Goal: Task Accomplishment & Management: Manage account settings

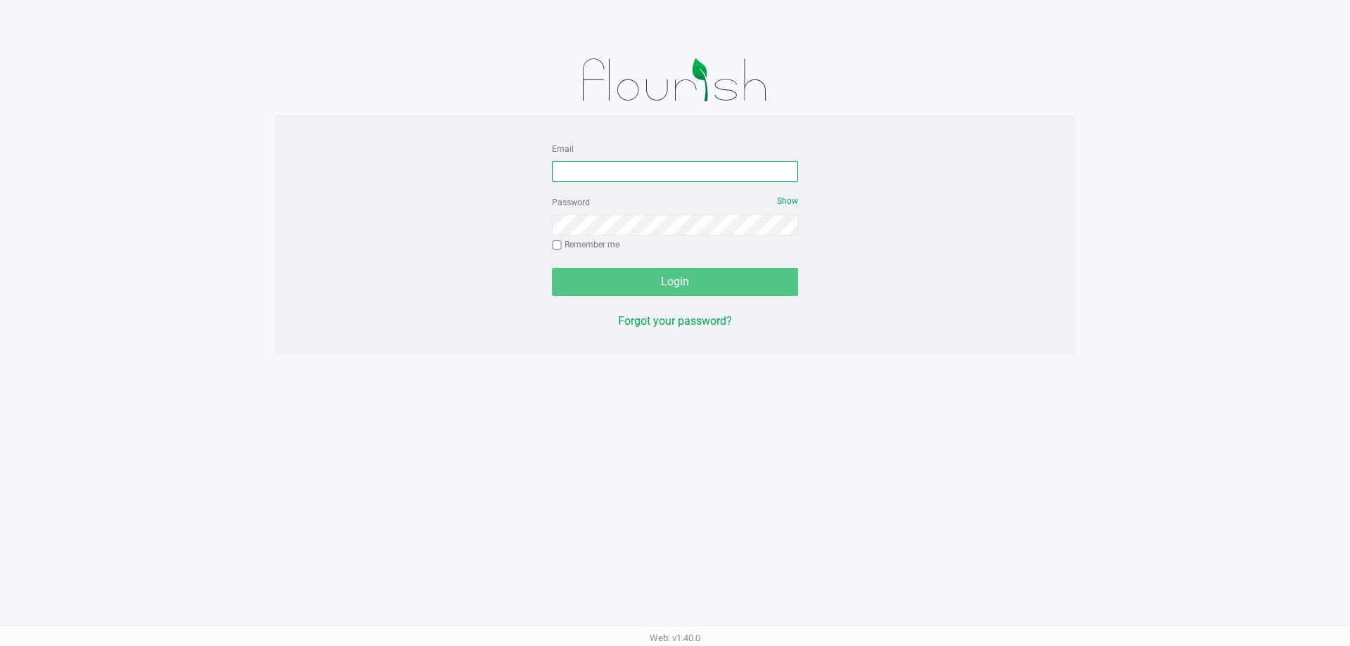
click at [712, 179] on input "Email" at bounding box center [675, 171] width 246 height 21
click at [692, 173] on input "TytooChill#2299" at bounding box center [675, 171] width 246 height 21
type input "[EMAIL_ADDRESS][DOMAIN_NAME]"
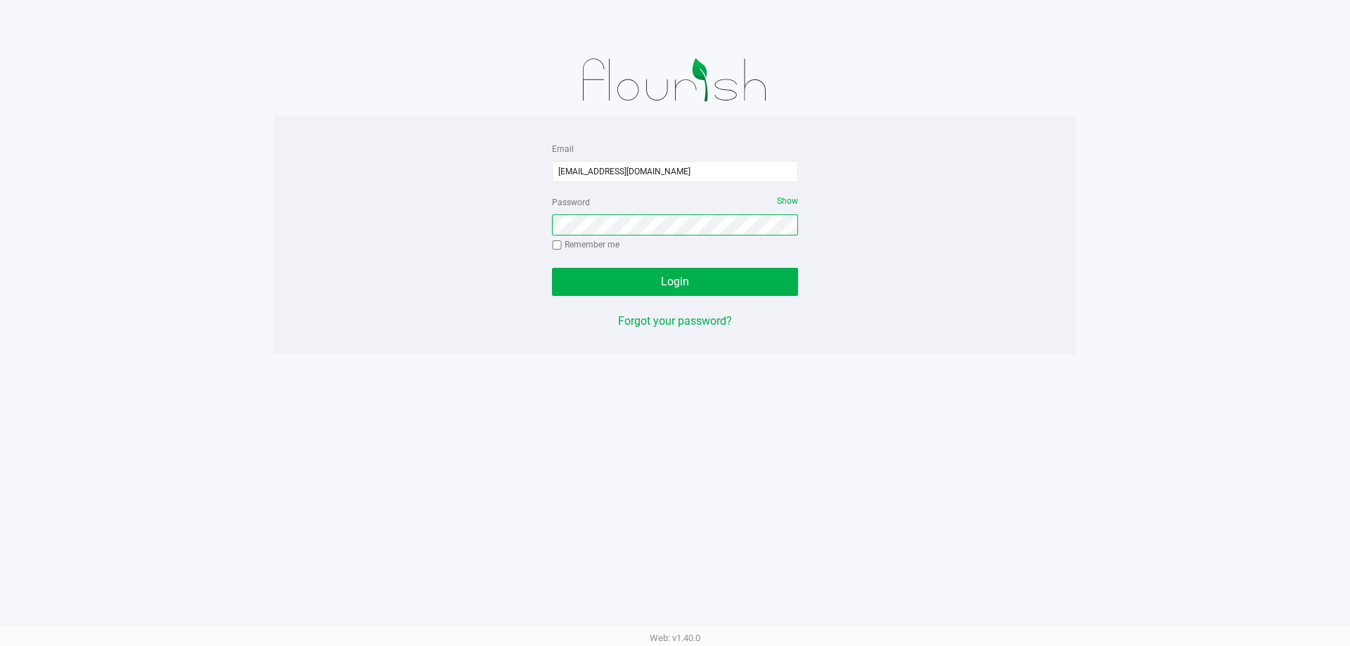
click at [552, 268] on button "Login" at bounding box center [675, 282] width 246 height 28
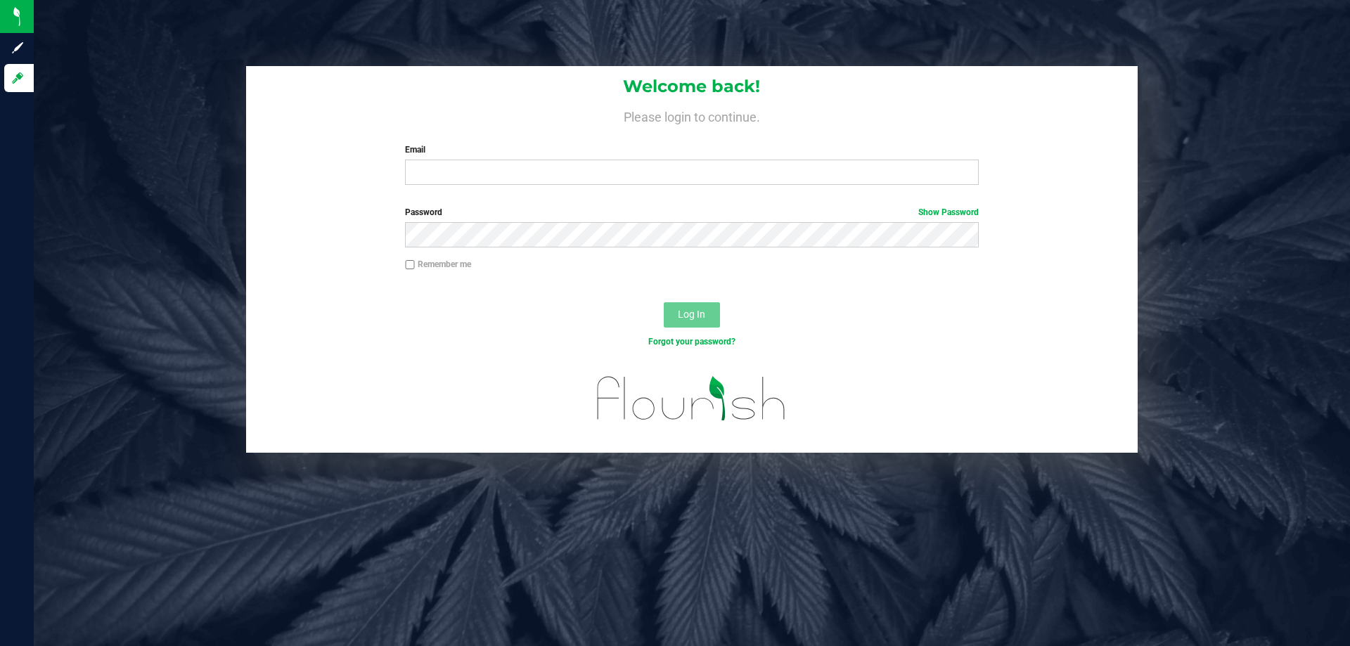
click at [476, 186] on div "Welcome back! Please login to continue. Email Required Please format your email…" at bounding box center [692, 131] width 892 height 130
click at [475, 167] on input "Email" at bounding box center [691, 172] width 573 height 25
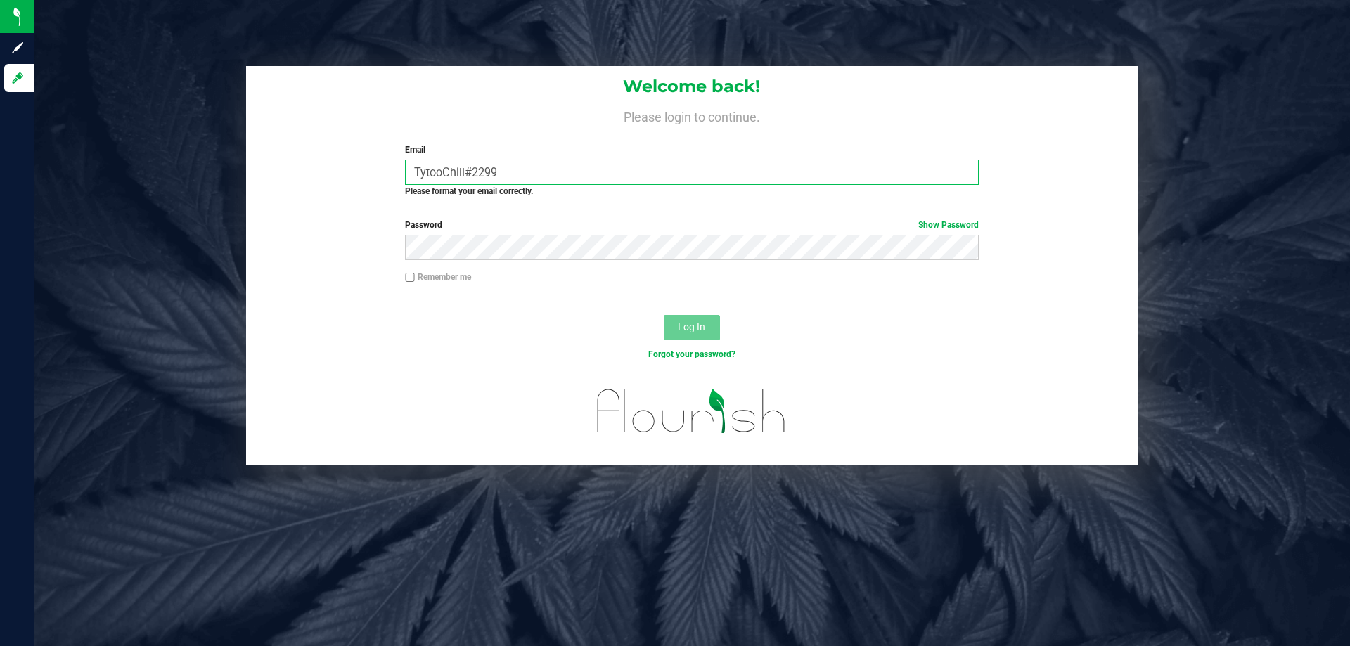
click at [499, 167] on input "TytooChill#2299" at bounding box center [691, 172] width 573 height 25
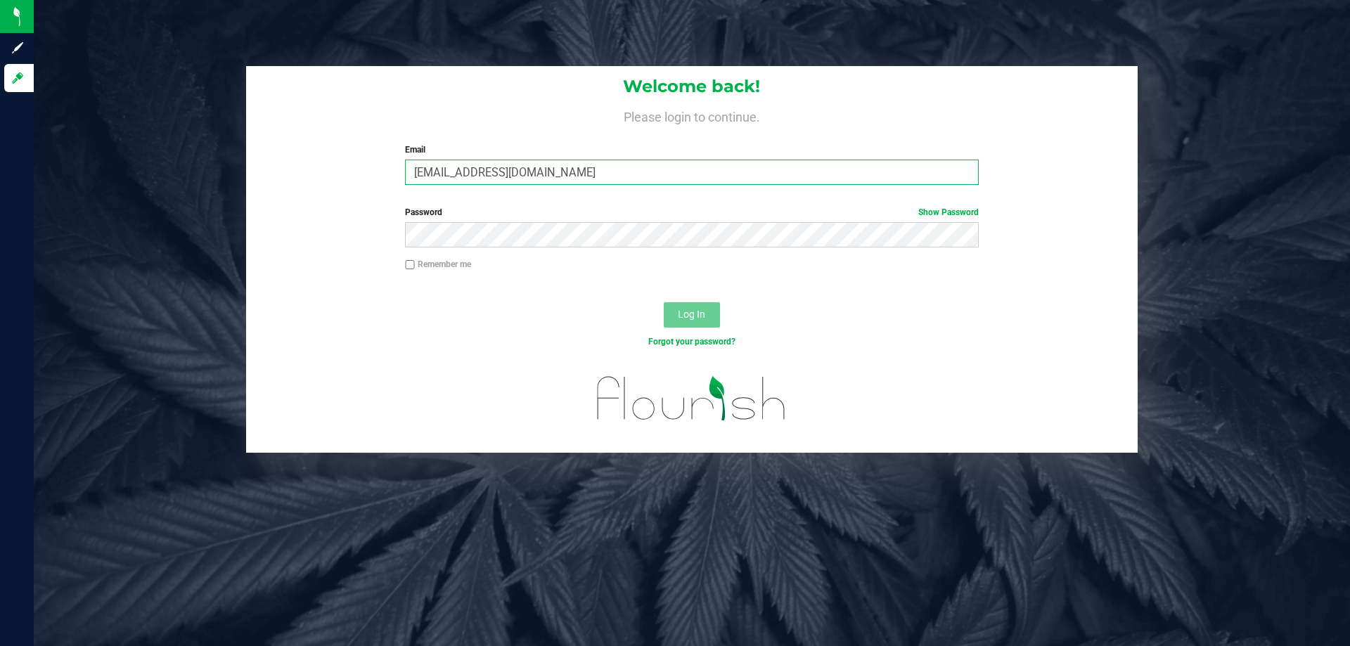
type input "[EMAIL_ADDRESS][DOMAIN_NAME]"
click at [664, 302] on button "Log In" at bounding box center [692, 314] width 56 height 25
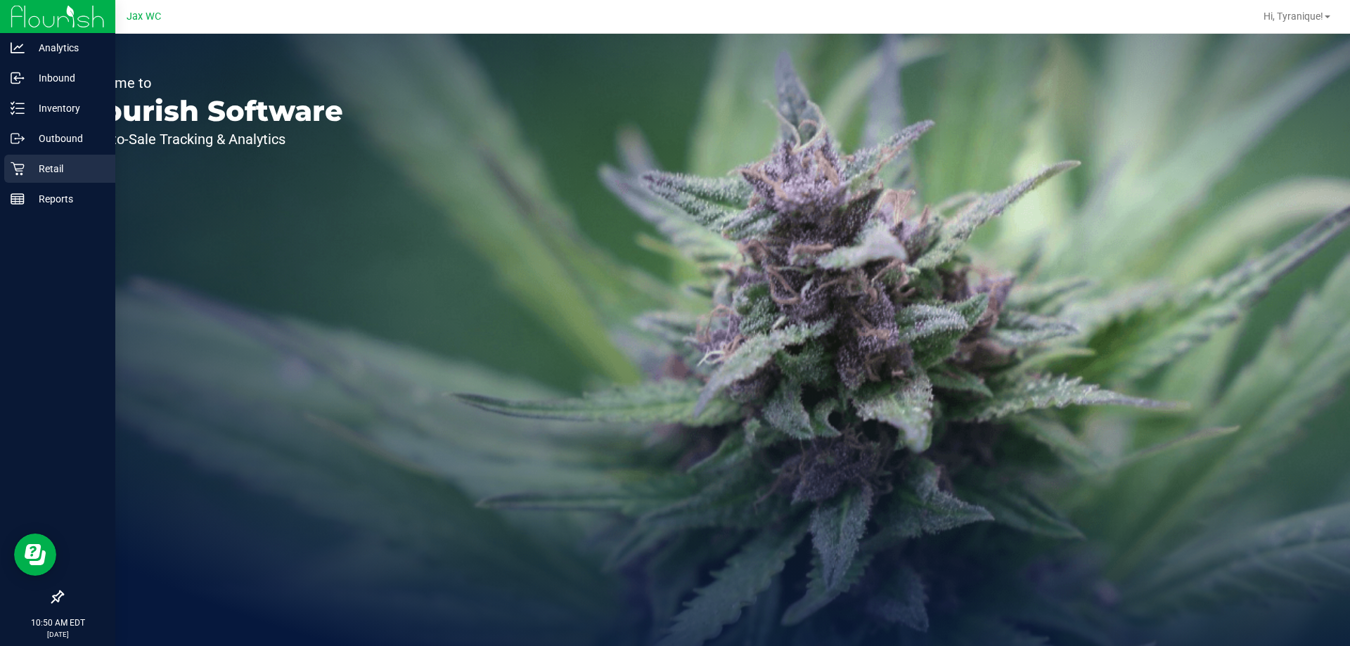
click at [48, 176] on p "Retail" at bounding box center [67, 168] width 84 height 17
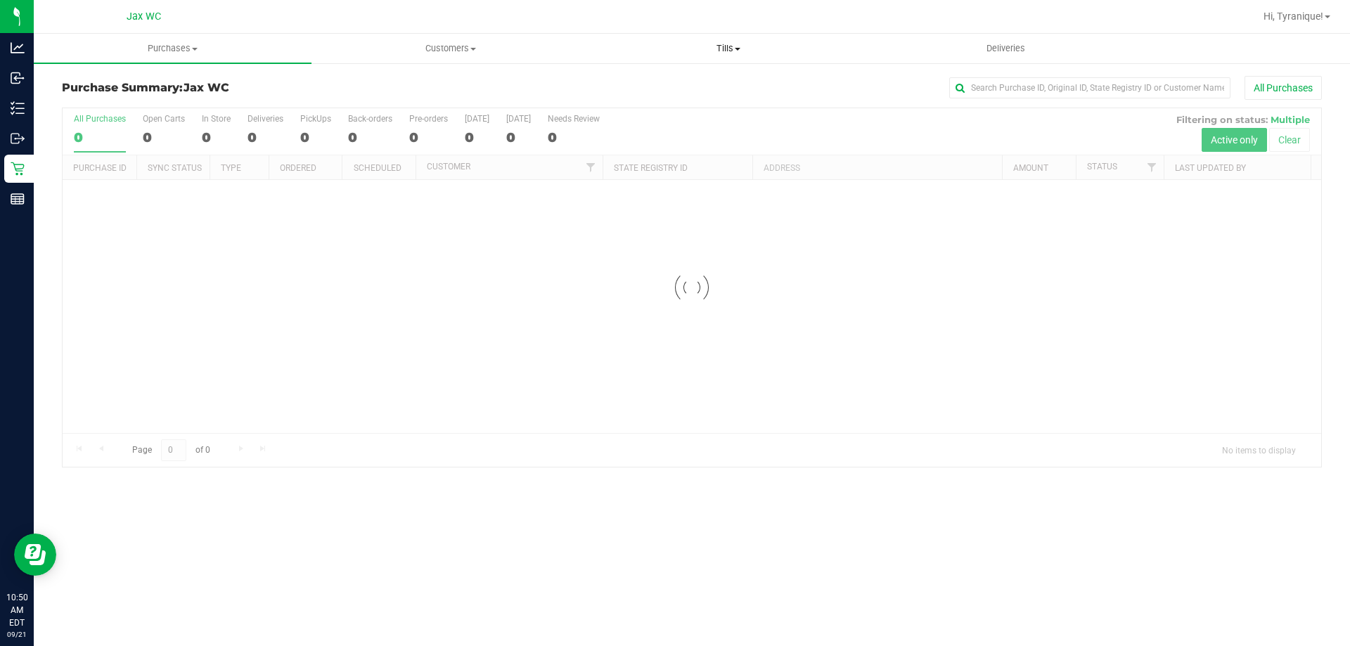
click at [719, 51] on span "Tills" at bounding box center [728, 48] width 276 height 13
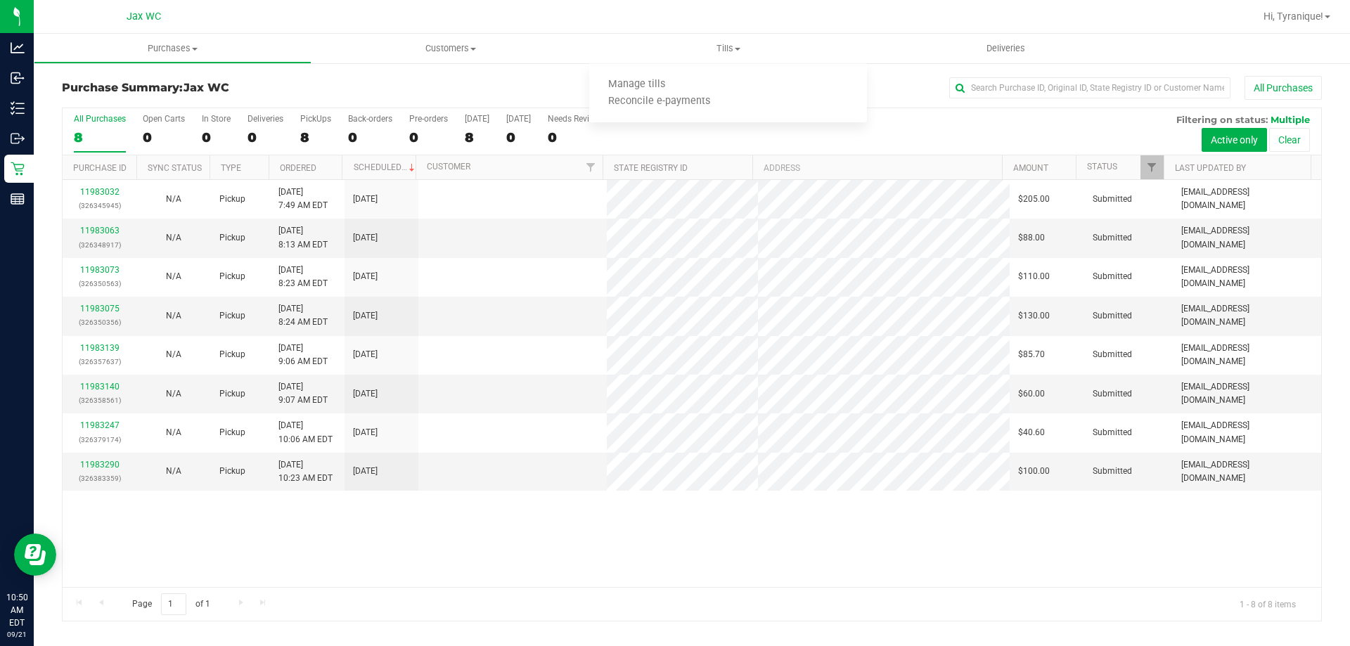
click at [501, 557] on div "11983032 (326345945) N/A Pickup [DATE] 7:49 AM EDT 9/21/2025 $205.00 Submitted …" at bounding box center [692, 383] width 1259 height 407
click at [89, 468] on link "11983290" at bounding box center [99, 465] width 39 height 10
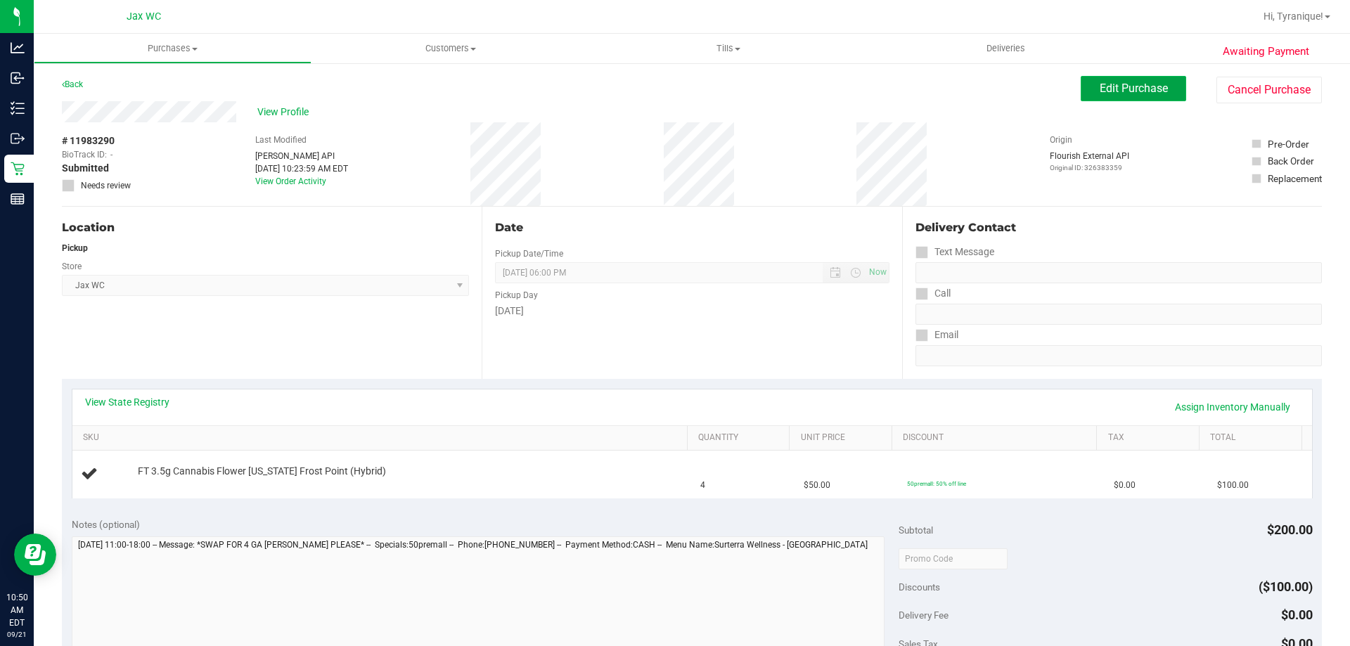
drag, startPoint x: 1114, startPoint y: 89, endPoint x: 1116, endPoint y: 98, distance: 9.4
click at [1116, 98] on button "Edit Purchase" at bounding box center [1133, 88] width 105 height 25
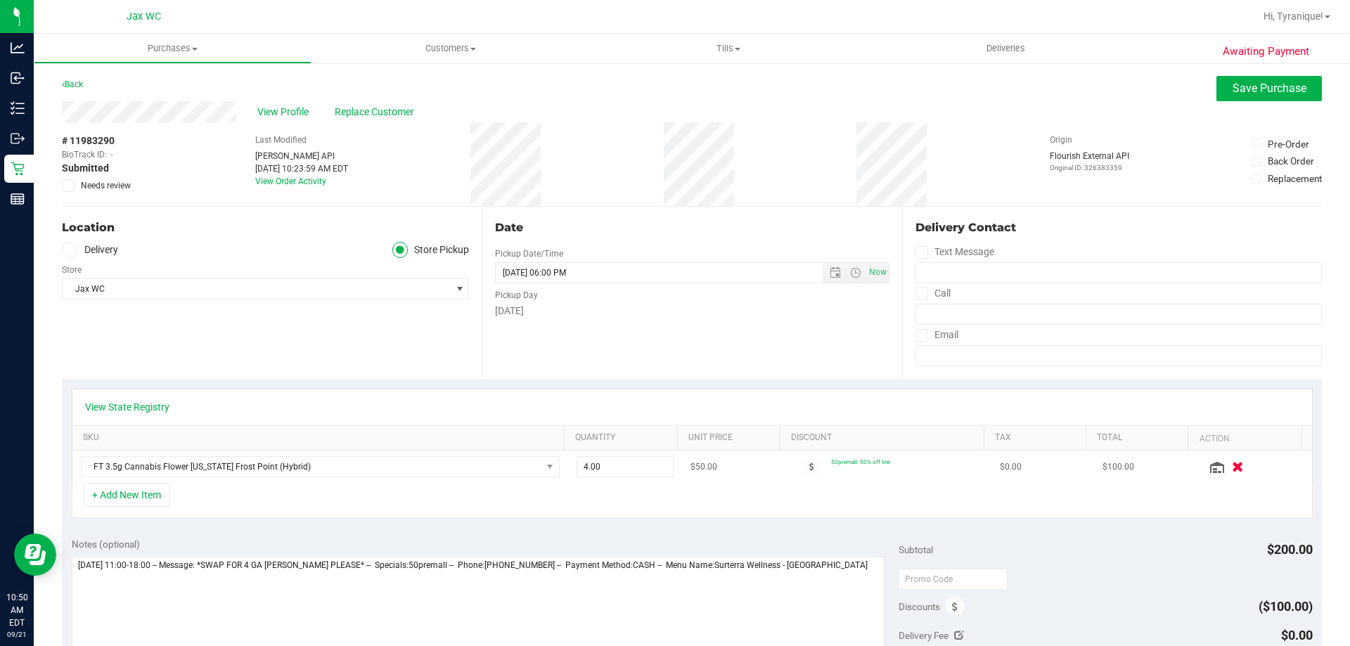
click at [1232, 464] on icon "button" at bounding box center [1238, 467] width 12 height 11
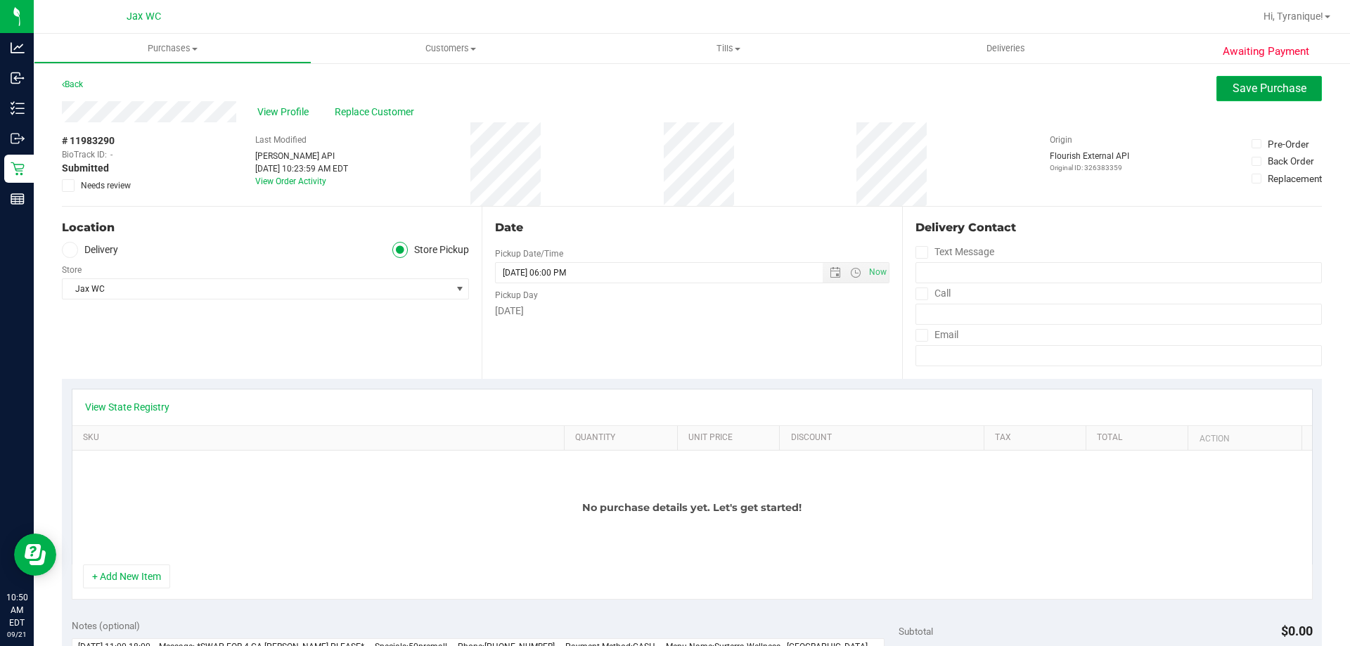
click at [1240, 90] on span "Save Purchase" at bounding box center [1270, 88] width 74 height 13
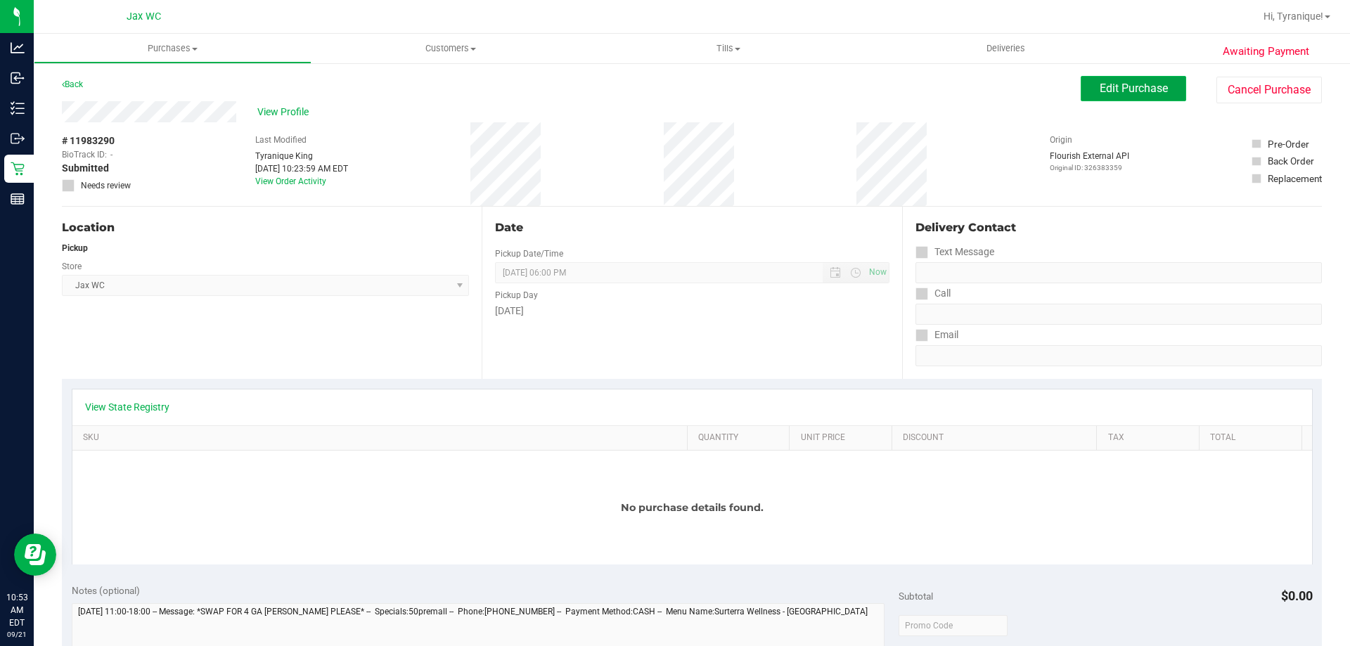
click at [1114, 82] on span "Edit Purchase" at bounding box center [1134, 88] width 68 height 13
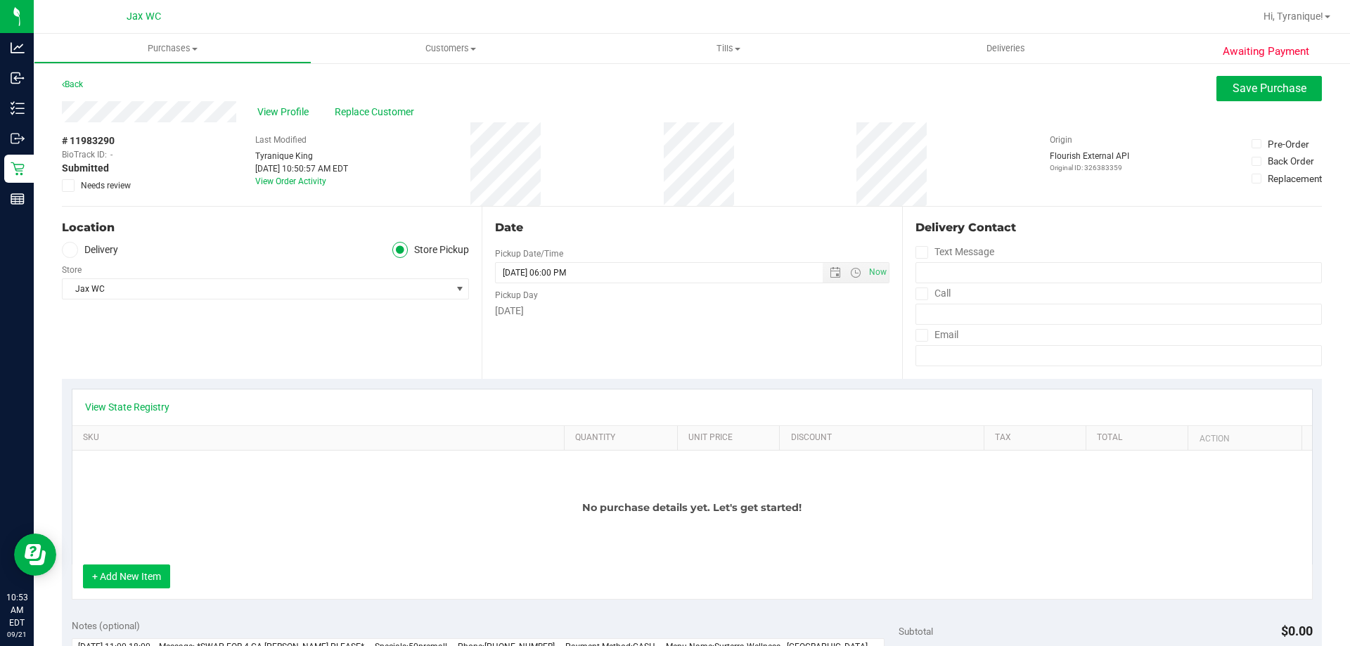
click at [136, 577] on button "+ Add New Item" at bounding box center [126, 577] width 87 height 24
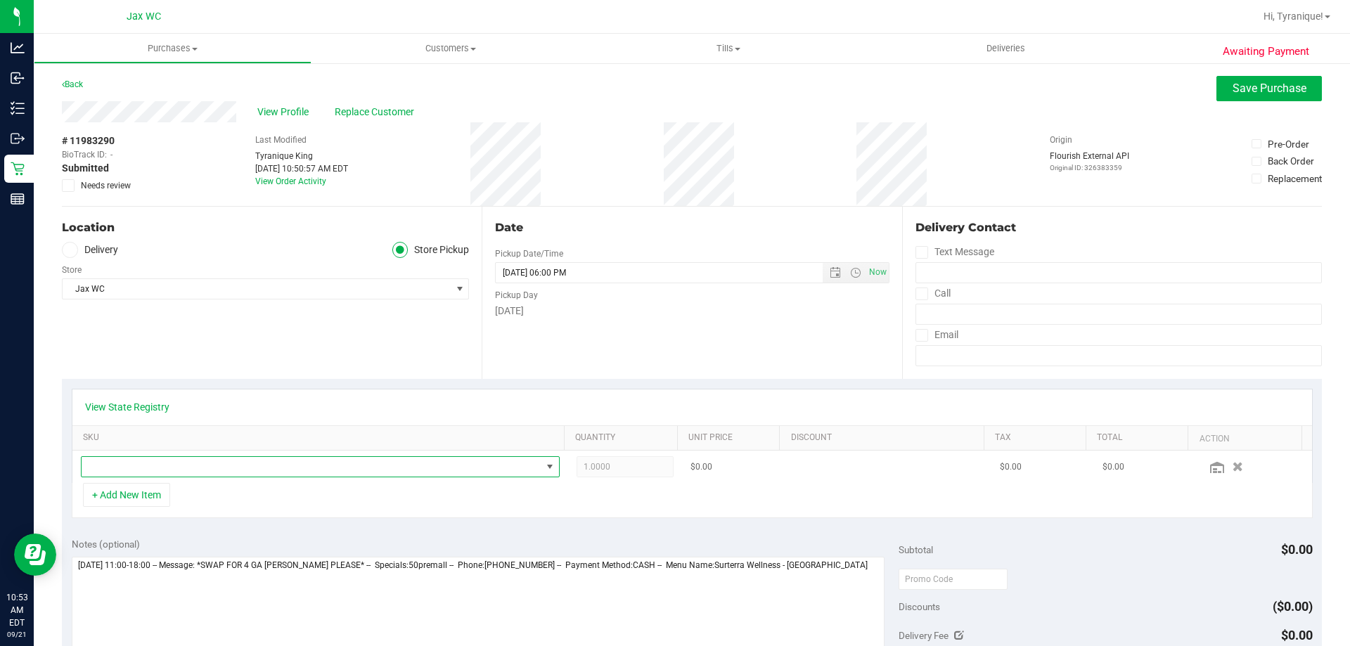
click at [148, 472] on span "NO DATA FOUND" at bounding box center [312, 467] width 460 height 20
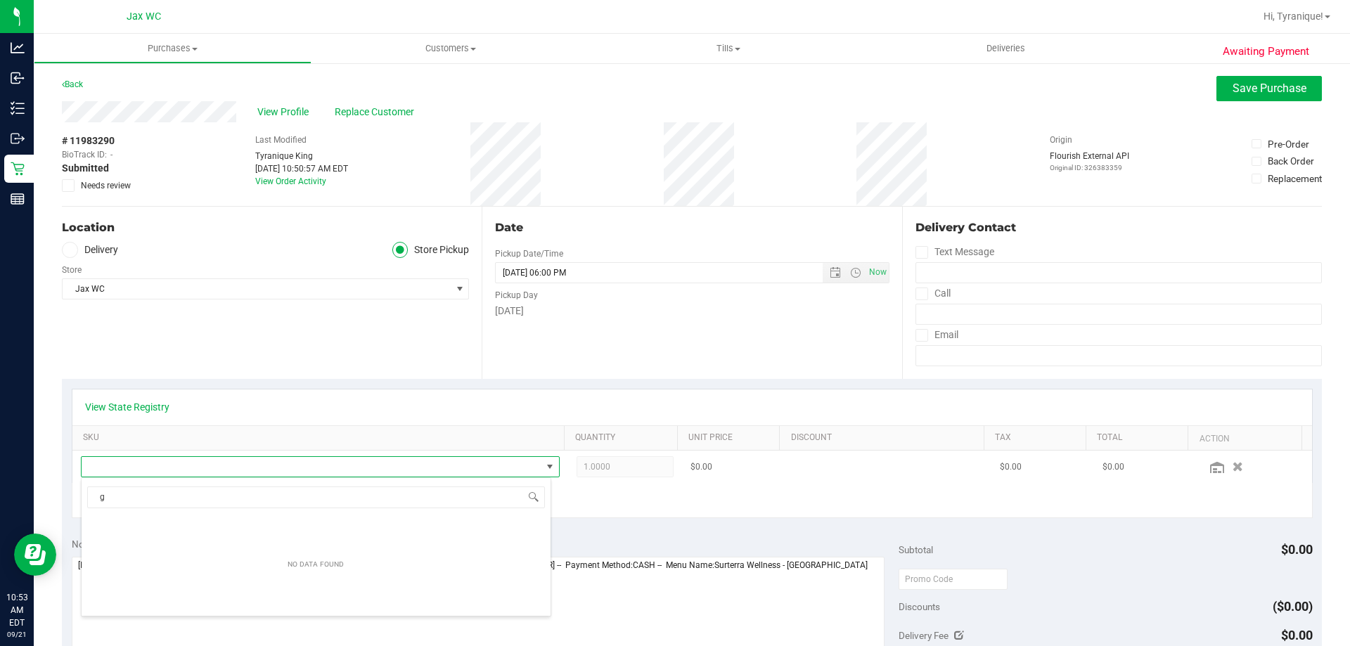
scroll to position [21, 466]
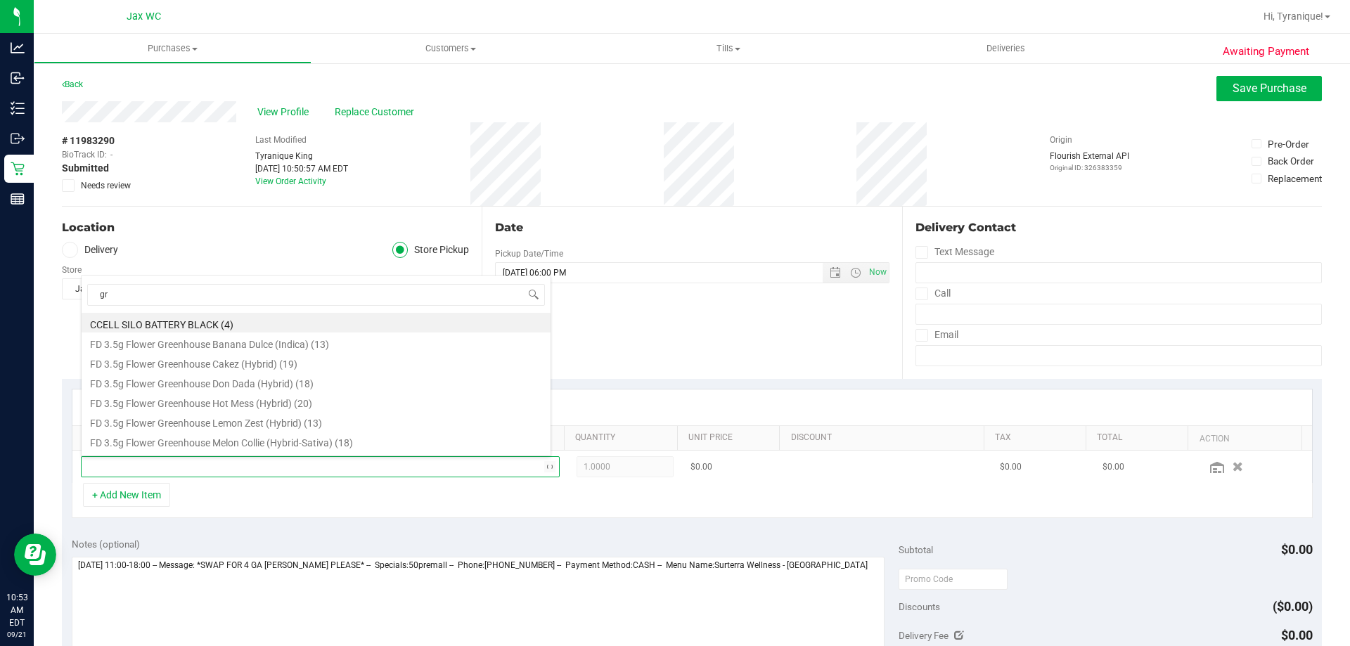
type input "grz"
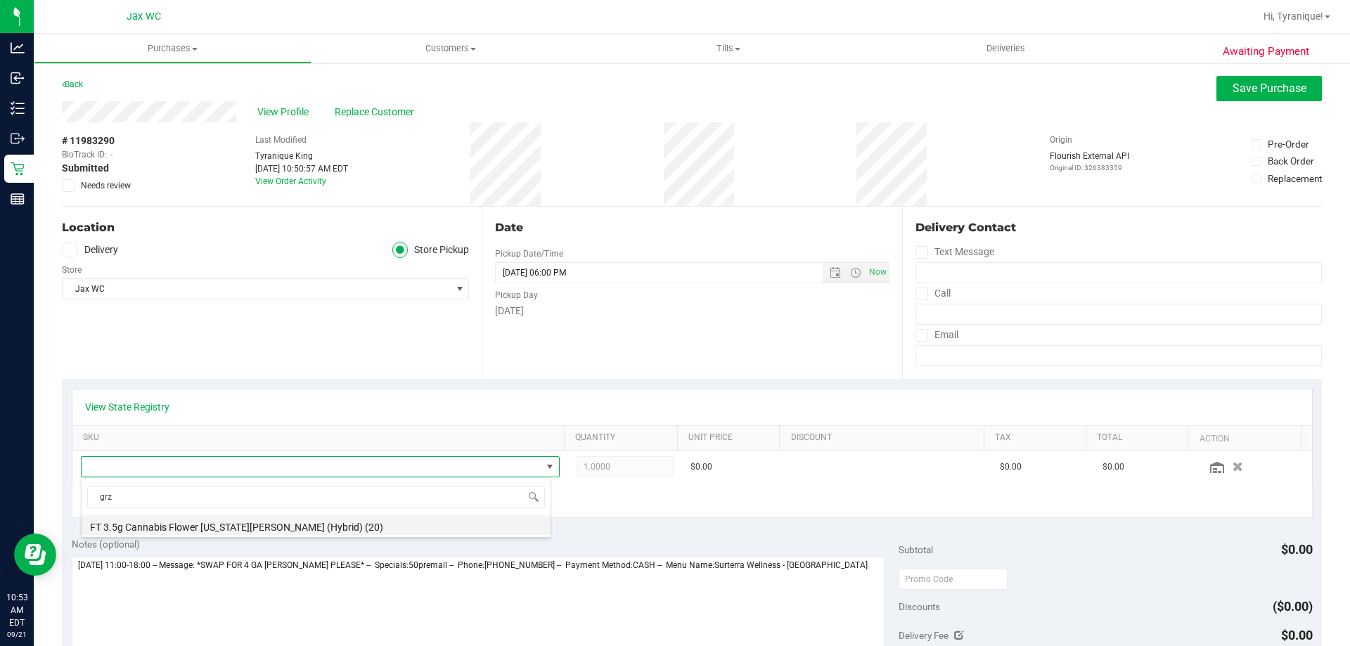
click at [270, 524] on li "FT 3.5g Cannabis Flower [US_STATE][PERSON_NAME] (Hybrid) (20)" at bounding box center [316, 525] width 469 height 20
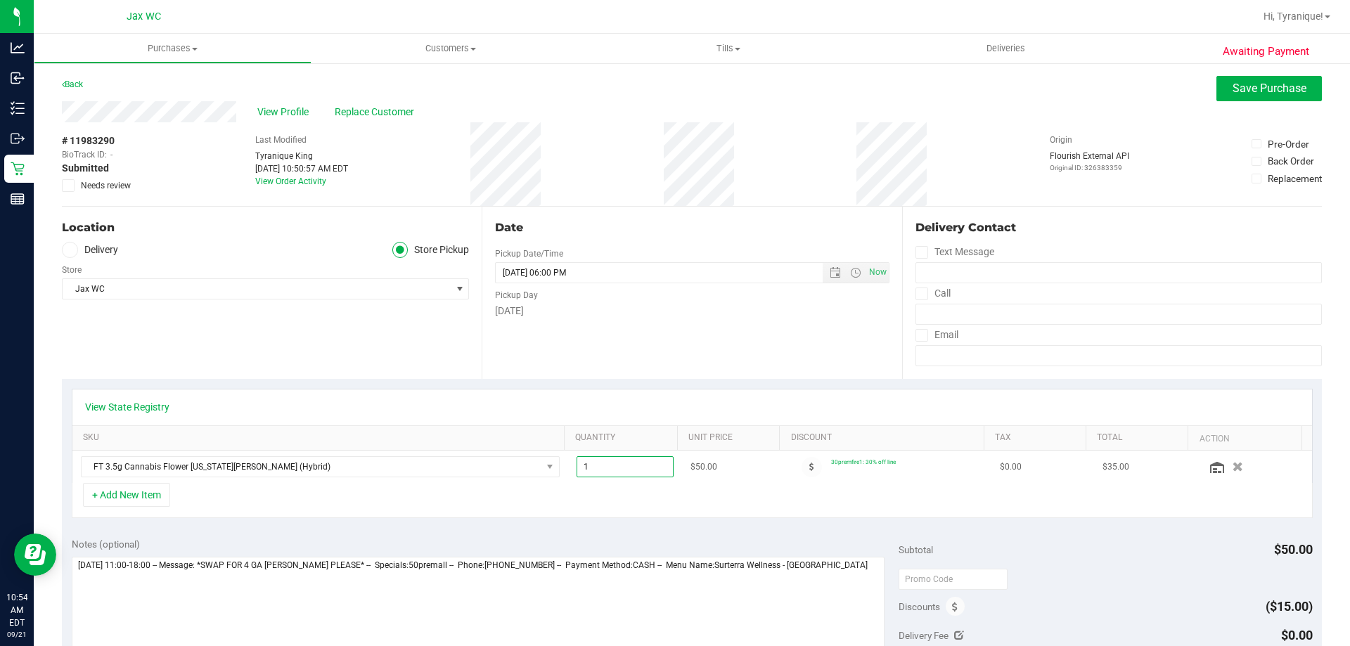
click at [611, 468] on span "1.00 1" at bounding box center [626, 466] width 98 height 21
click at [611, 468] on input "1" at bounding box center [625, 467] width 96 height 20
type input "4"
type input "4.00"
click at [776, 516] on div "+ Add New Item" at bounding box center [692, 500] width 1241 height 35
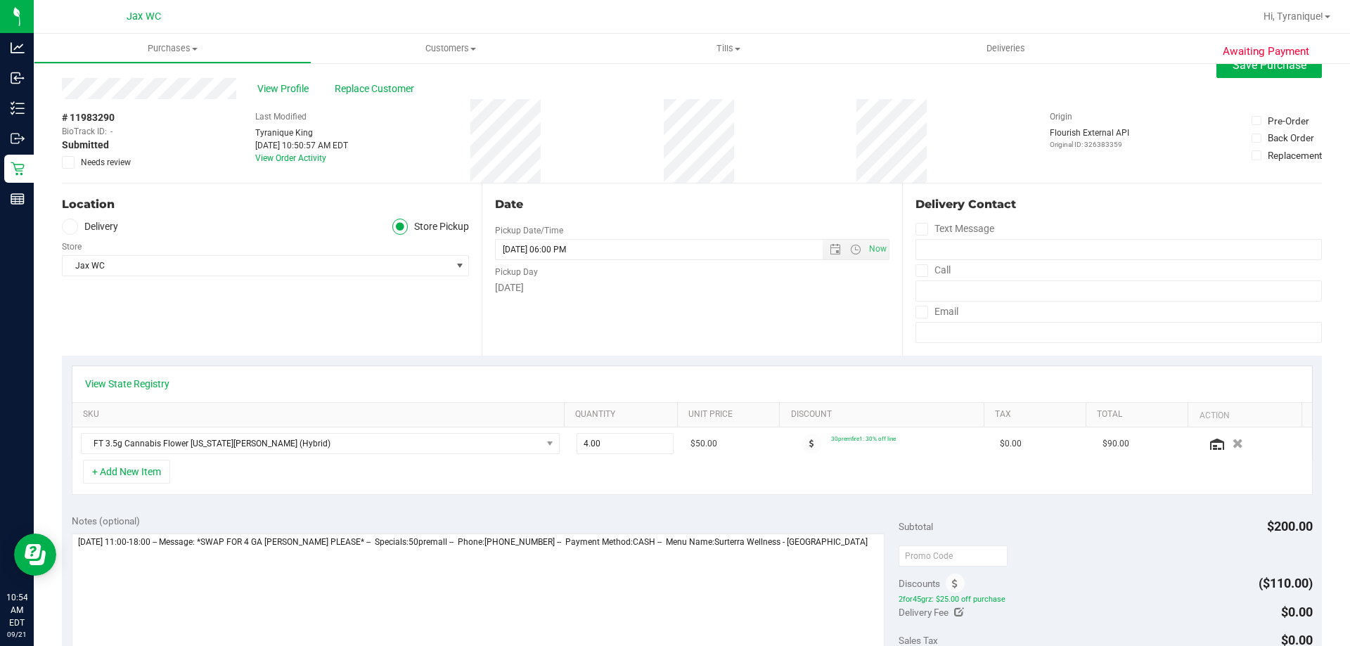
scroll to position [0, 0]
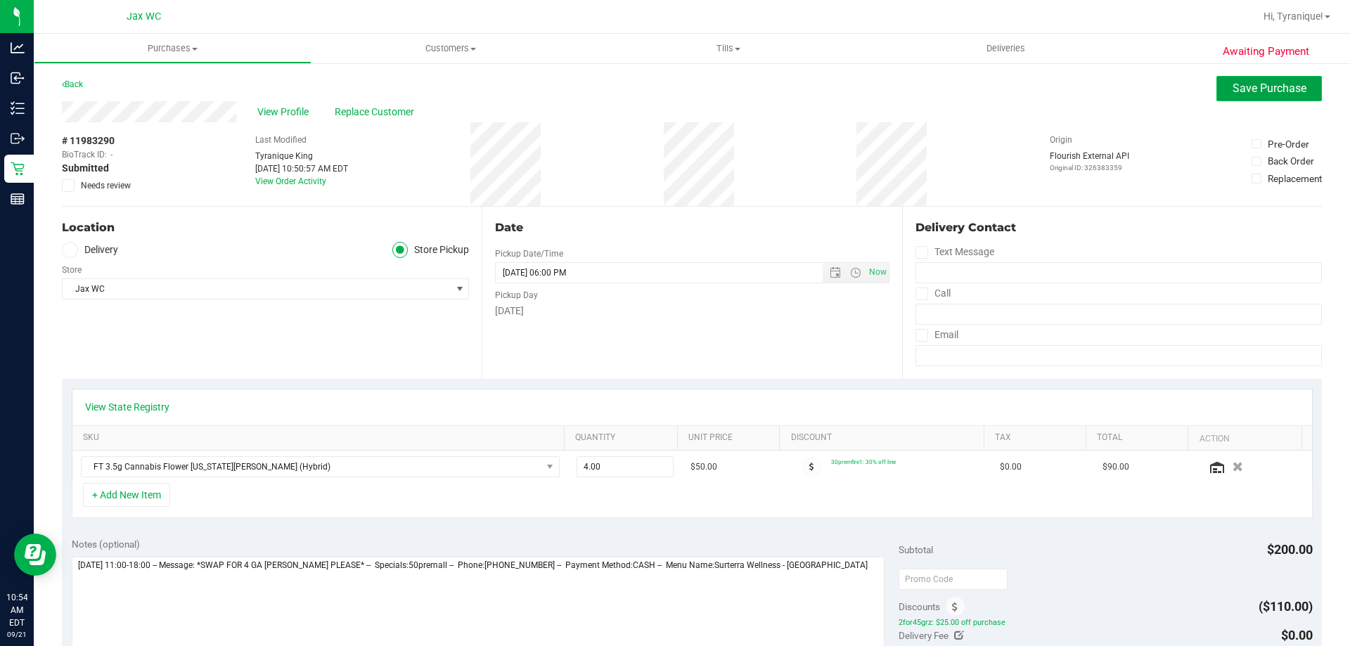
click at [1243, 95] on button "Save Purchase" at bounding box center [1268, 88] width 105 height 25
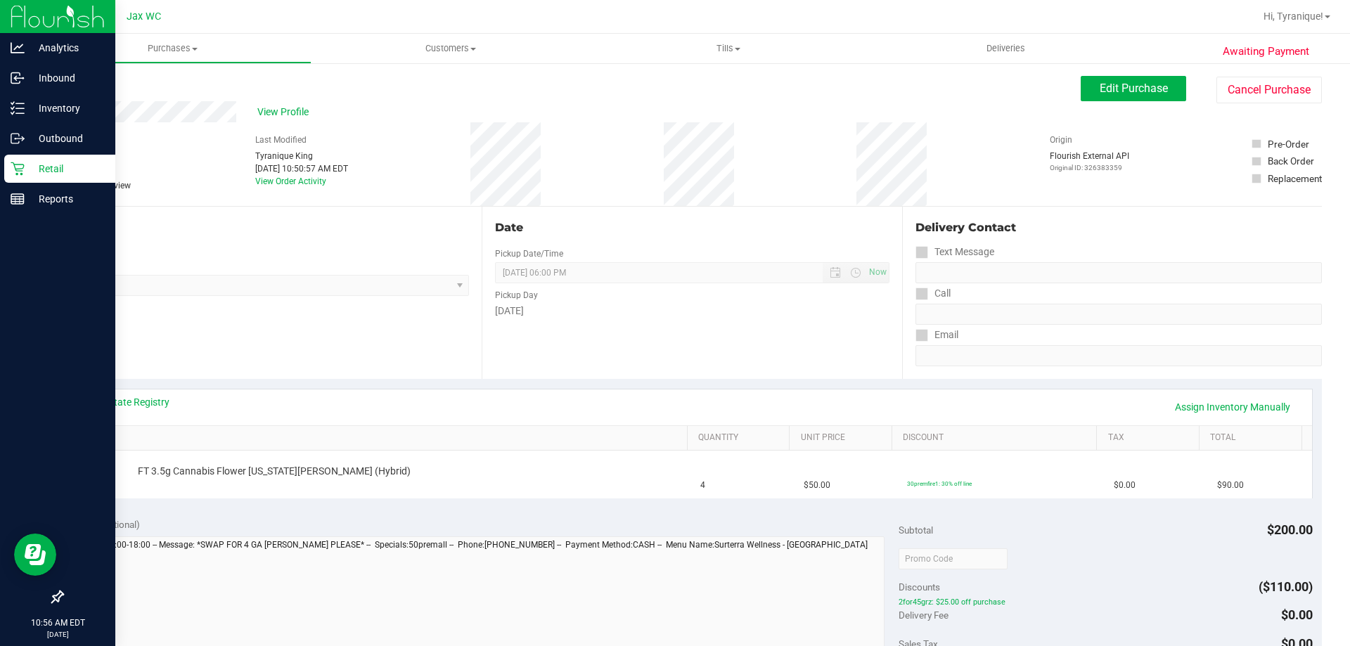
click at [40, 168] on p "Retail" at bounding box center [67, 168] width 84 height 17
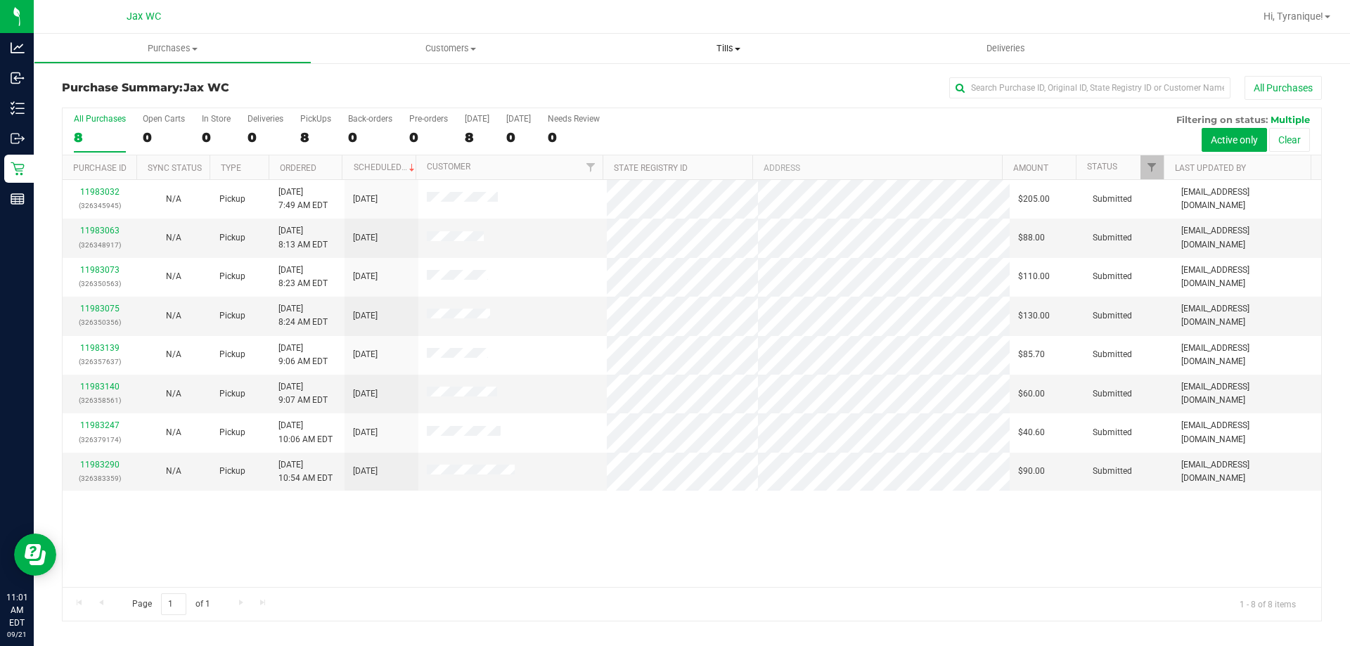
click at [722, 51] on span "Tills" at bounding box center [728, 48] width 278 height 13
click at [688, 83] on li "Manage tills" at bounding box center [728, 85] width 278 height 17
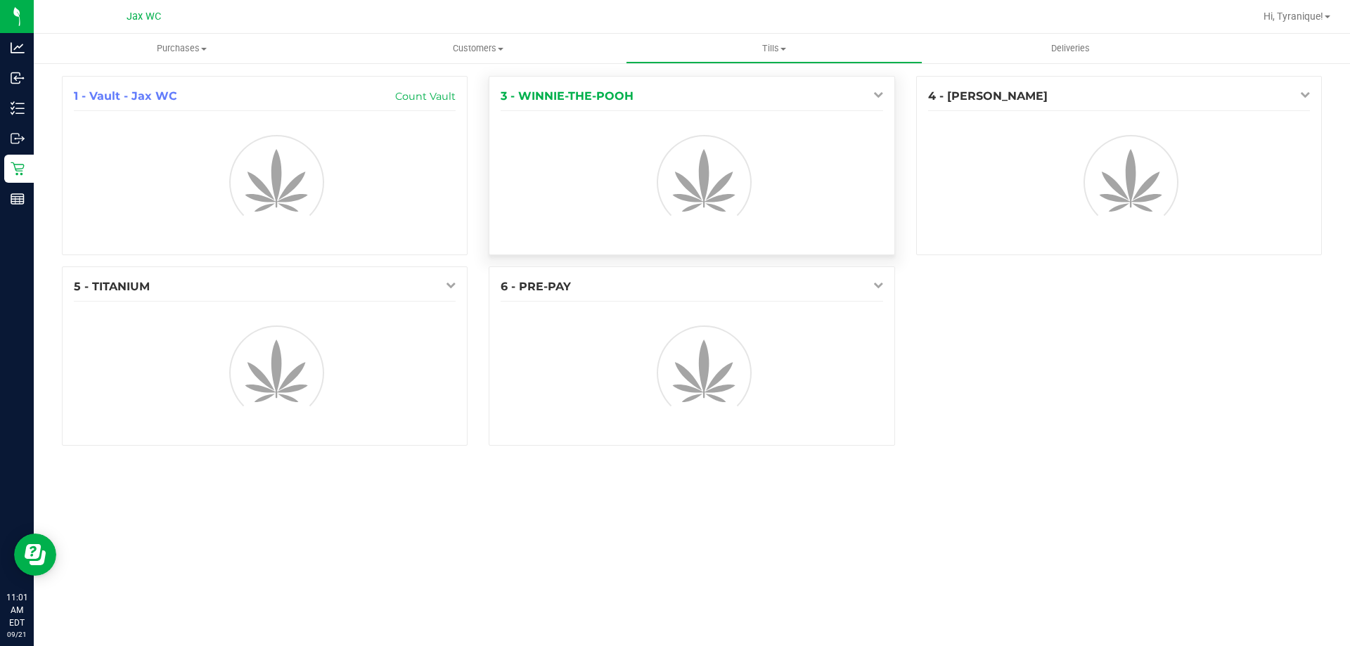
click at [877, 97] on icon at bounding box center [878, 94] width 10 height 10
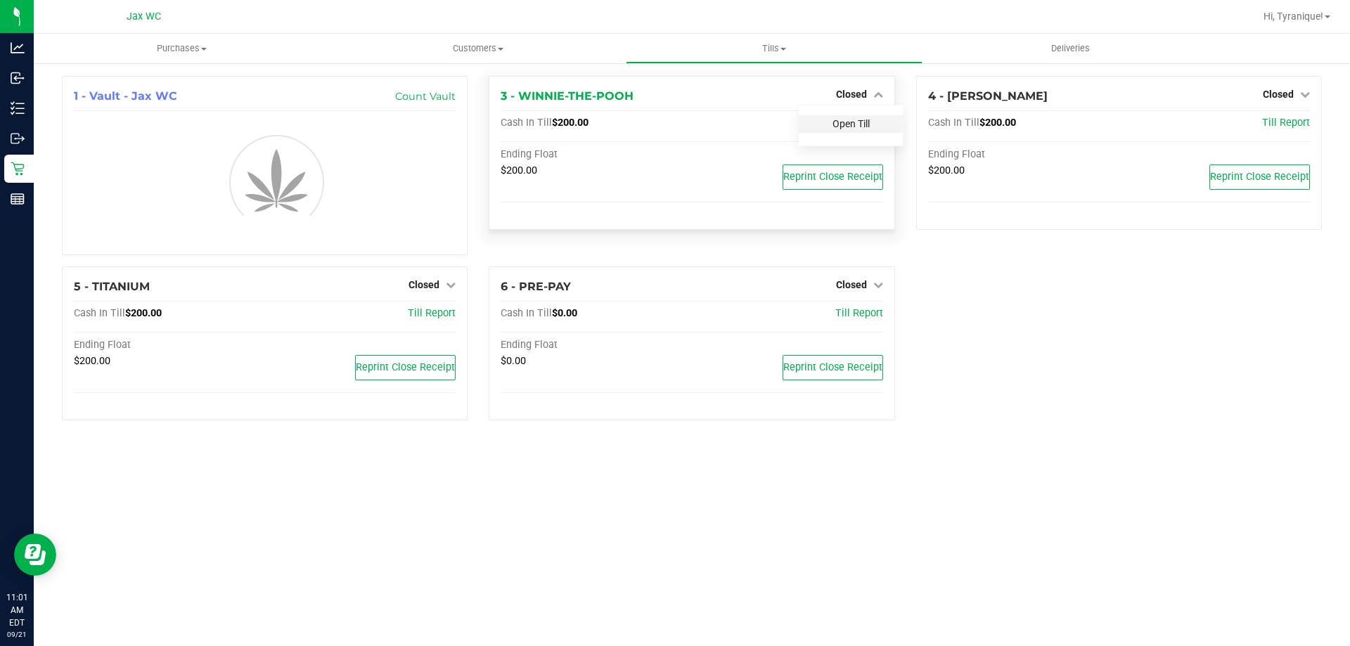
click at [863, 127] on link "Open Till" at bounding box center [850, 123] width 37 height 11
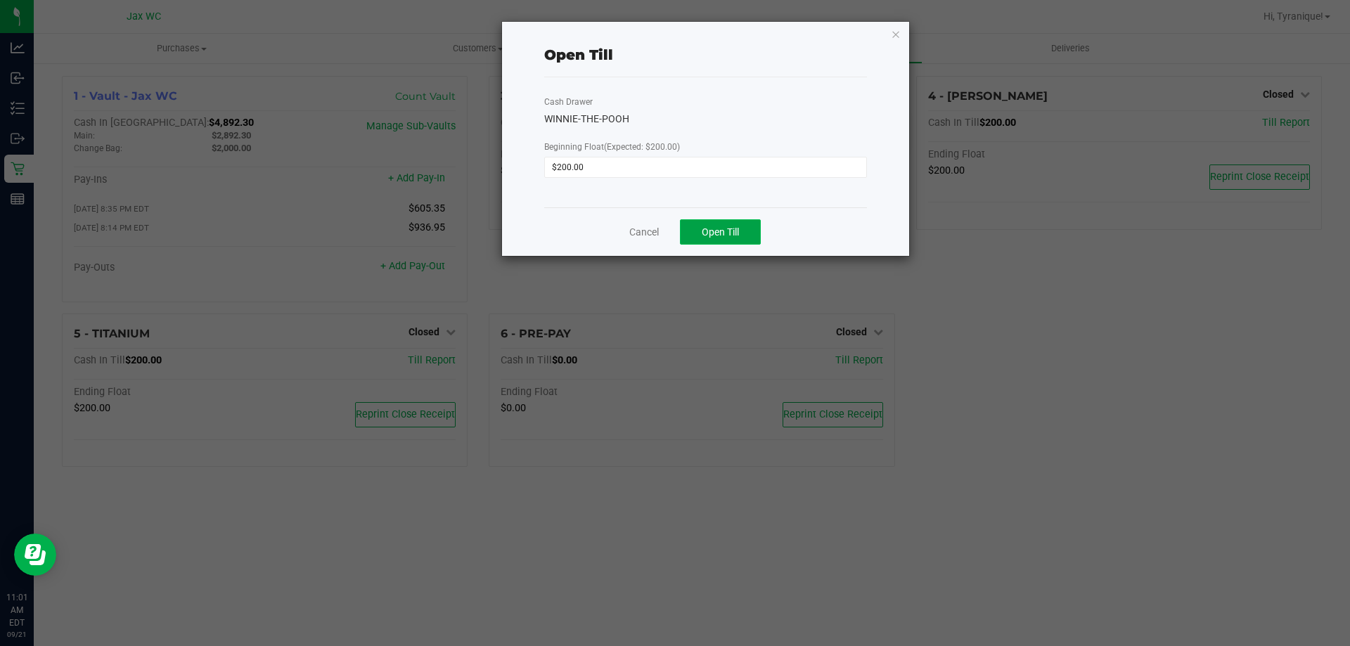
click at [723, 236] on span "Open Till" at bounding box center [720, 231] width 37 height 11
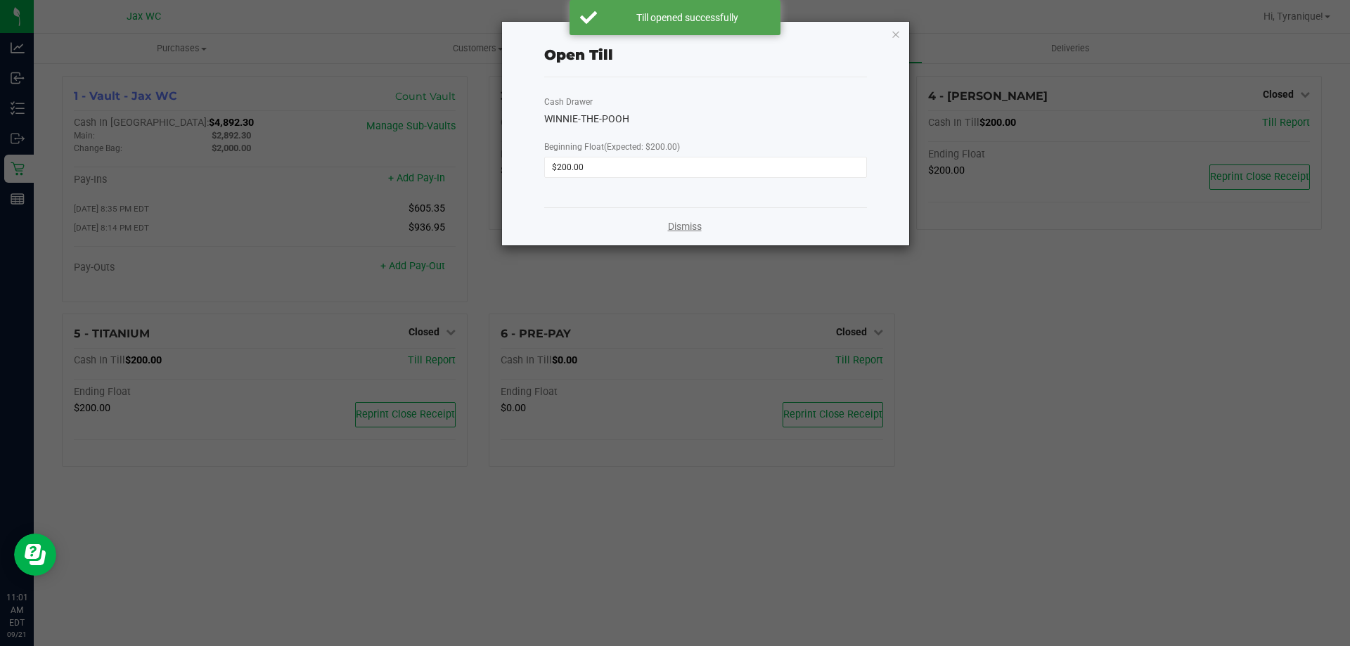
click at [671, 229] on link "Dismiss" at bounding box center [685, 226] width 34 height 15
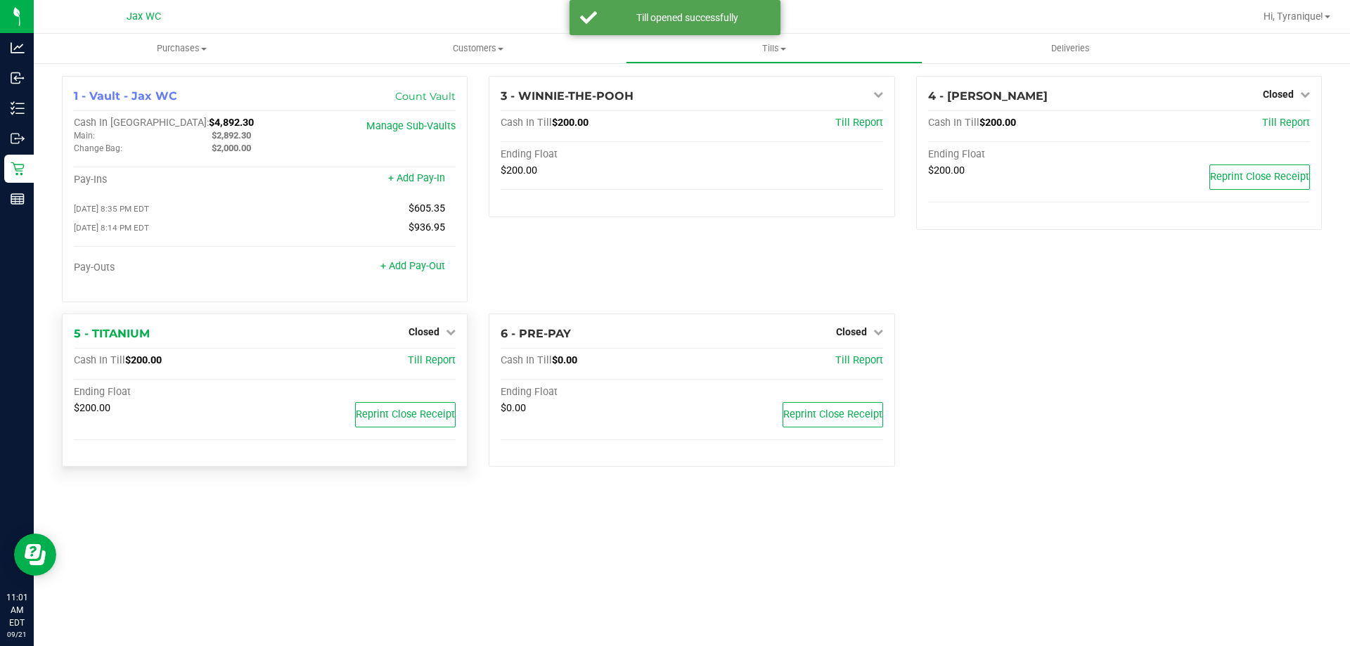
click at [428, 328] on div "Closed" at bounding box center [432, 331] width 47 height 17
click at [426, 333] on span "Closed" at bounding box center [424, 331] width 31 height 11
click at [427, 361] on link "Open Till" at bounding box center [423, 360] width 37 height 11
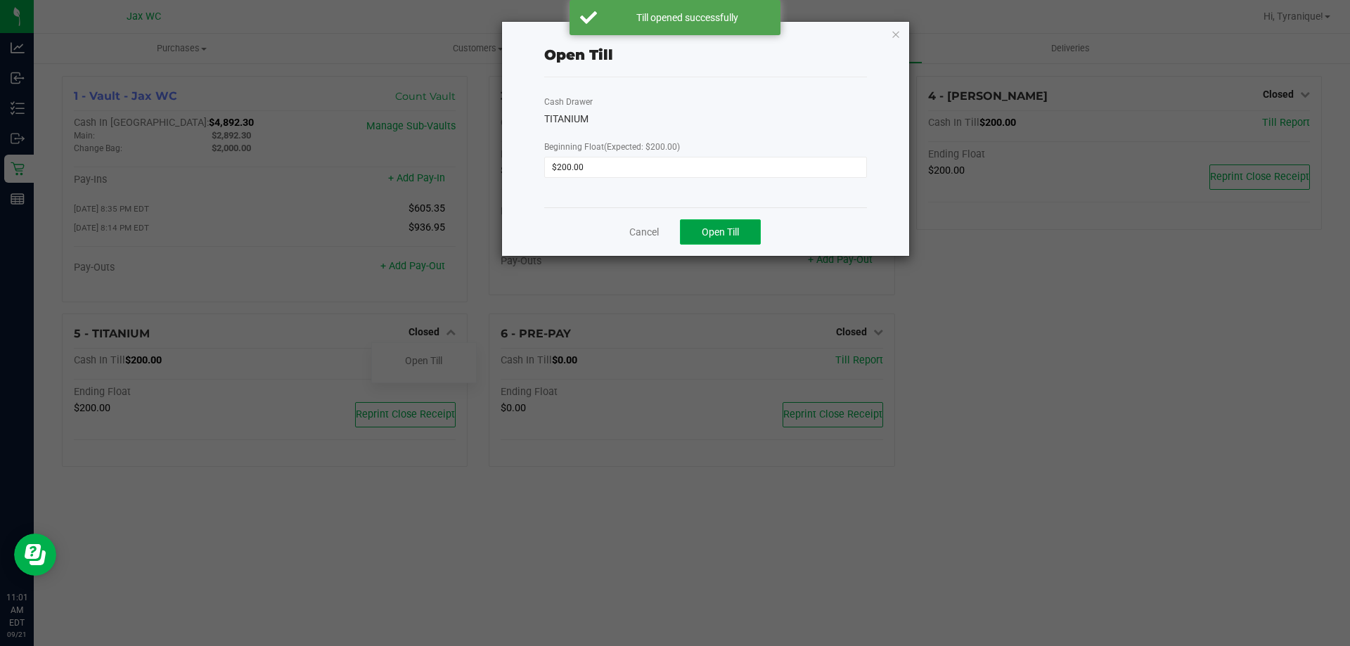
click at [718, 229] on span "Open Till" at bounding box center [720, 231] width 37 height 11
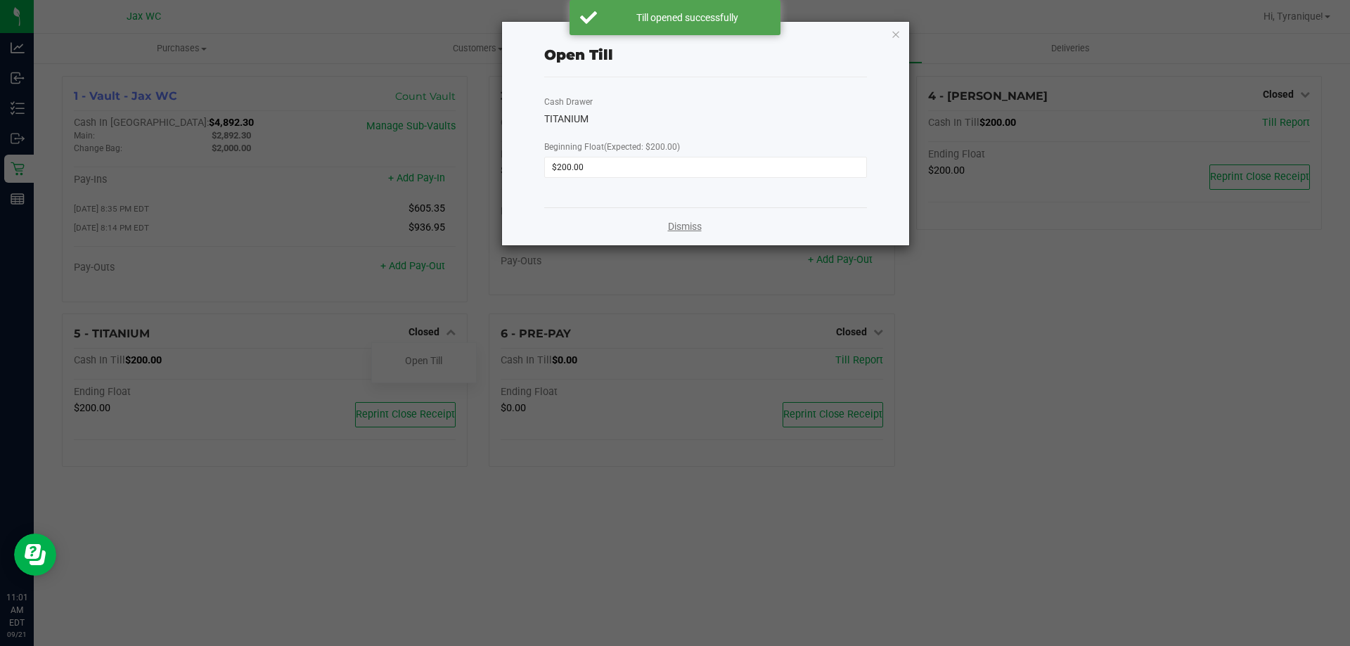
click at [683, 231] on link "Dismiss" at bounding box center [685, 226] width 34 height 15
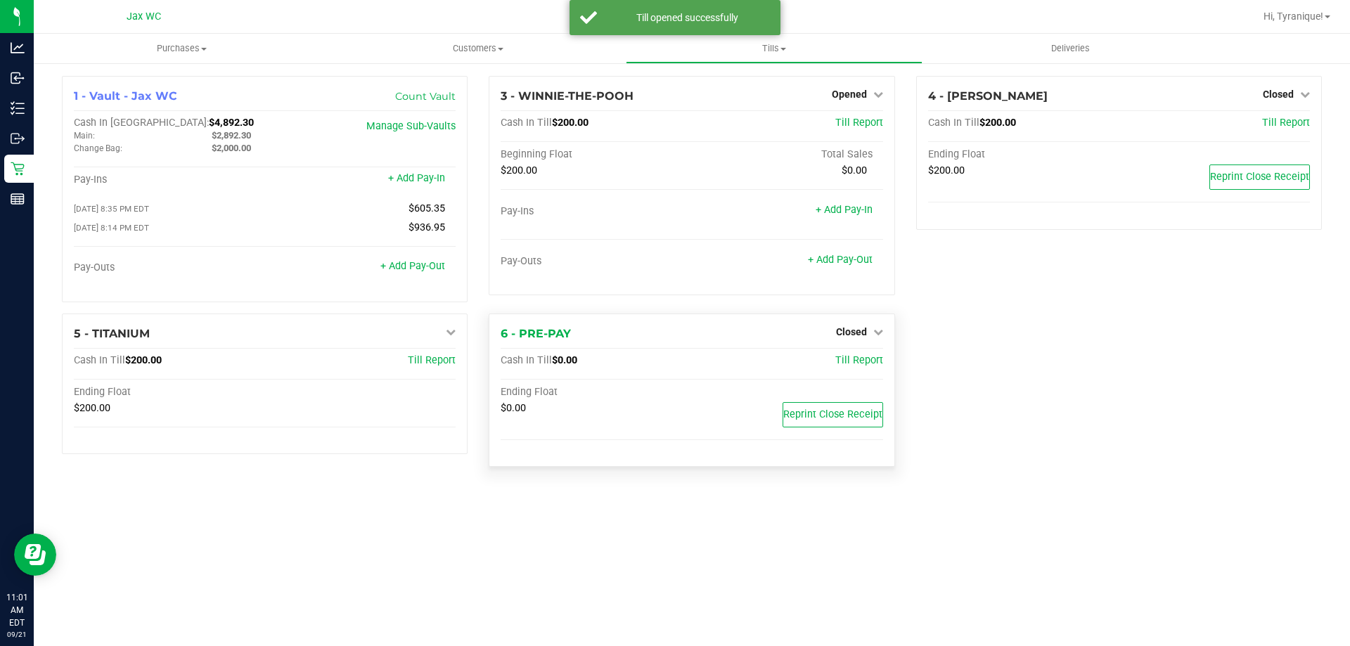
click at [841, 328] on div "Closed" at bounding box center [859, 331] width 47 height 17
click at [861, 337] on span "Closed" at bounding box center [851, 331] width 31 height 11
click at [856, 362] on link "Open Till" at bounding box center [850, 360] width 37 height 11
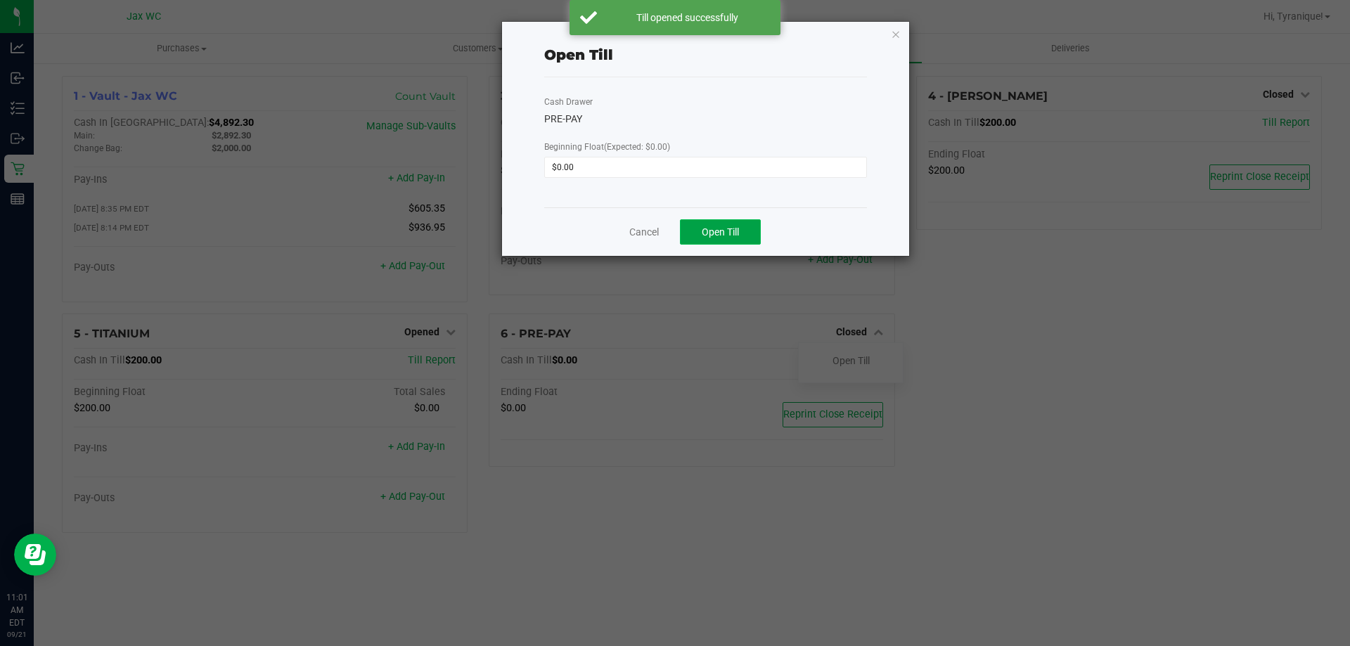
click at [747, 238] on button "Open Till" at bounding box center [720, 231] width 81 height 25
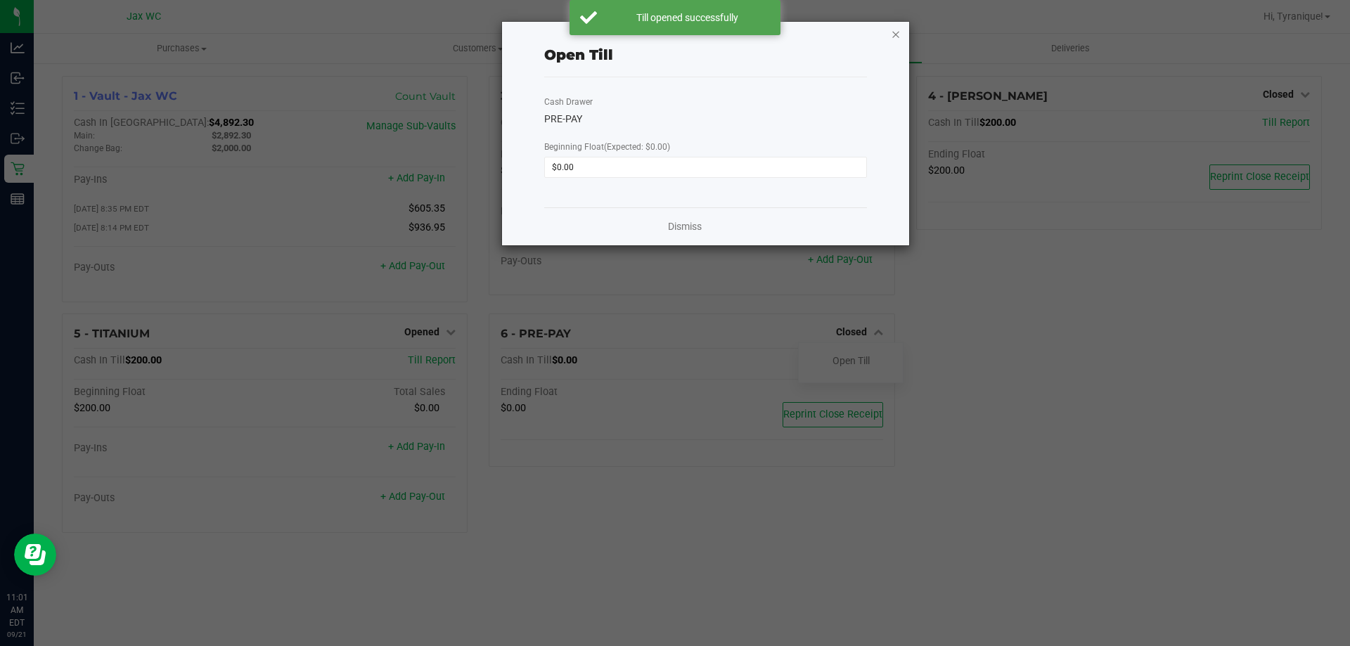
click at [892, 34] on icon "button" at bounding box center [896, 33] width 10 height 17
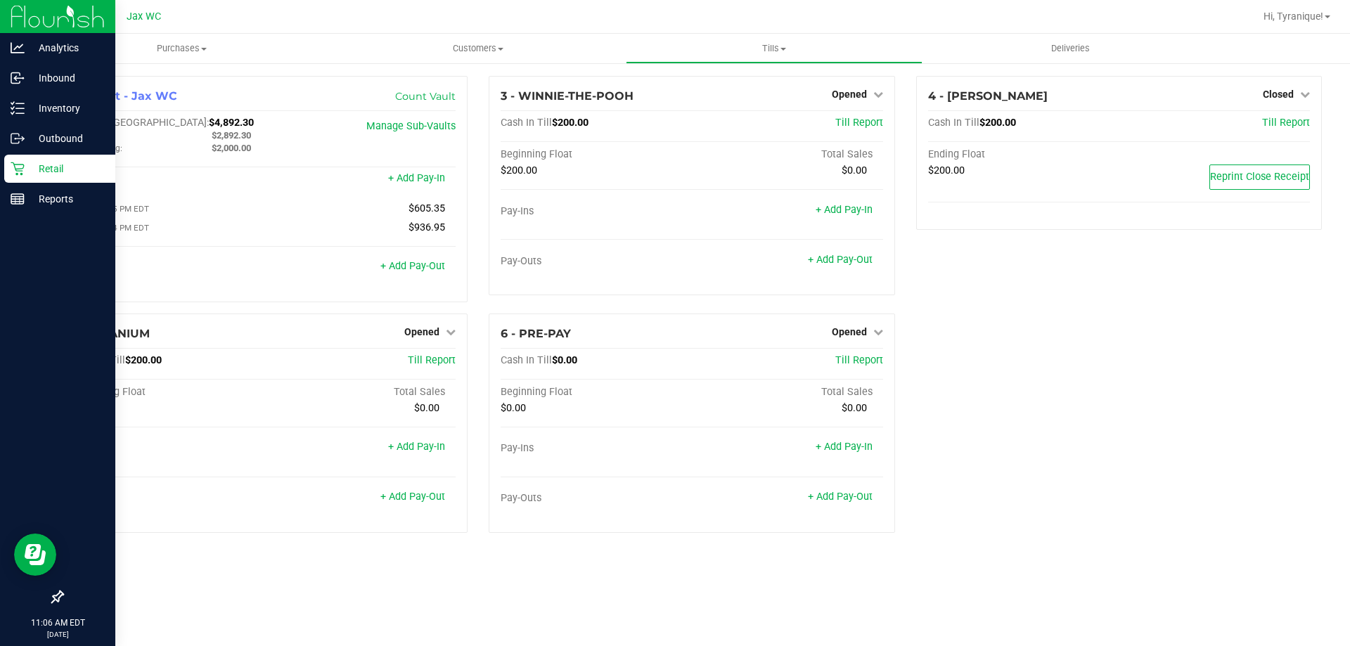
click at [16, 162] on icon at bounding box center [18, 169] width 14 height 14
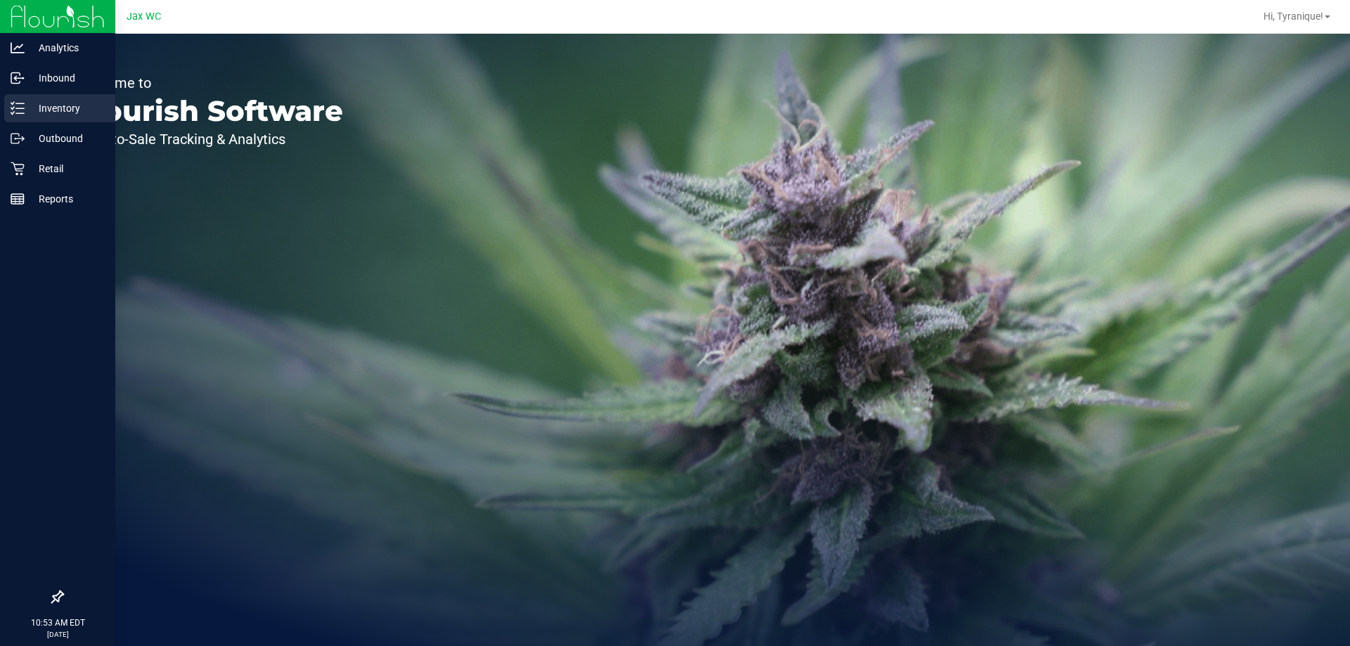
click at [21, 103] on icon at bounding box center [18, 108] width 14 height 14
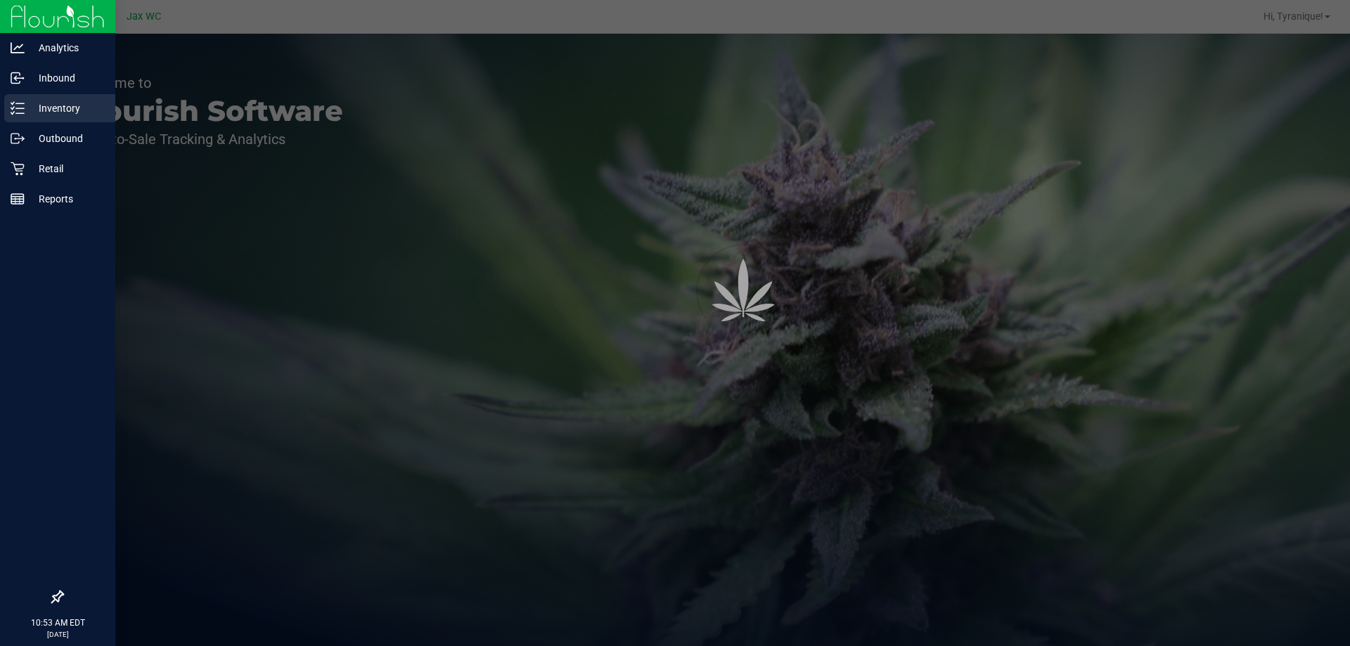
click at [18, 105] on icon at bounding box center [18, 108] width 14 height 14
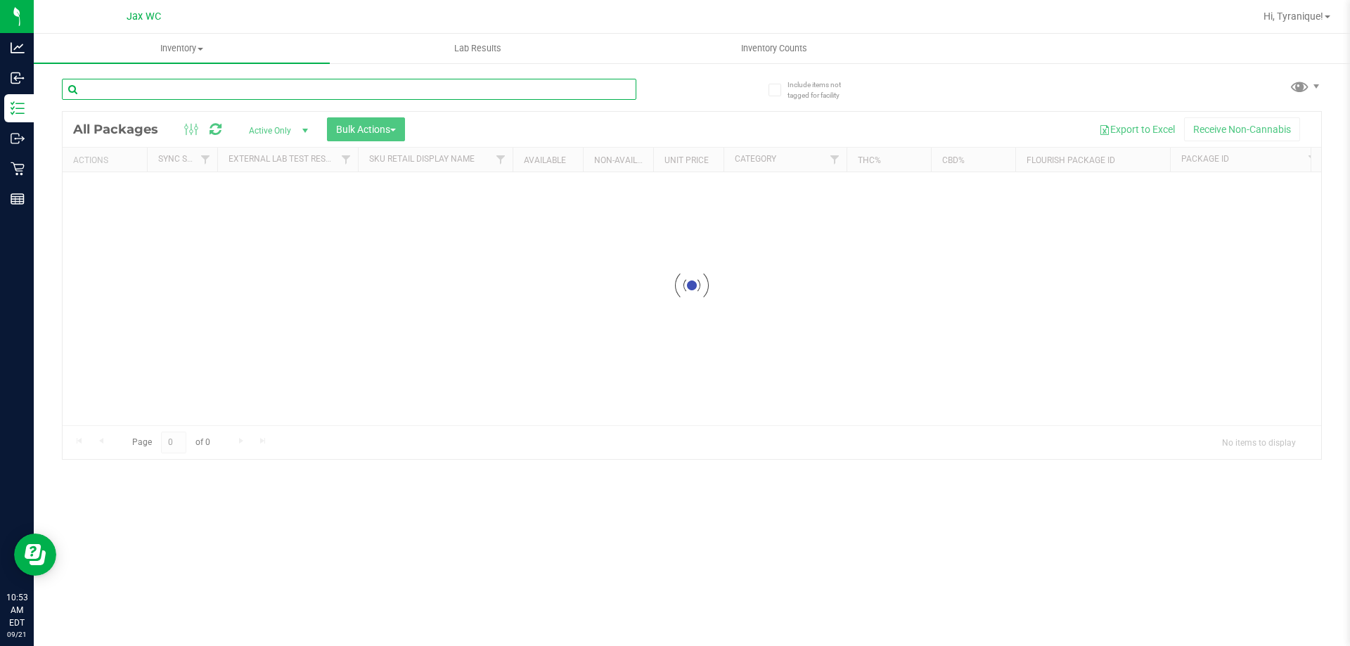
click at [174, 86] on div "Inventory All packages All inventory Waste log Create inventory Lab Results Inv…" at bounding box center [692, 340] width 1316 height 612
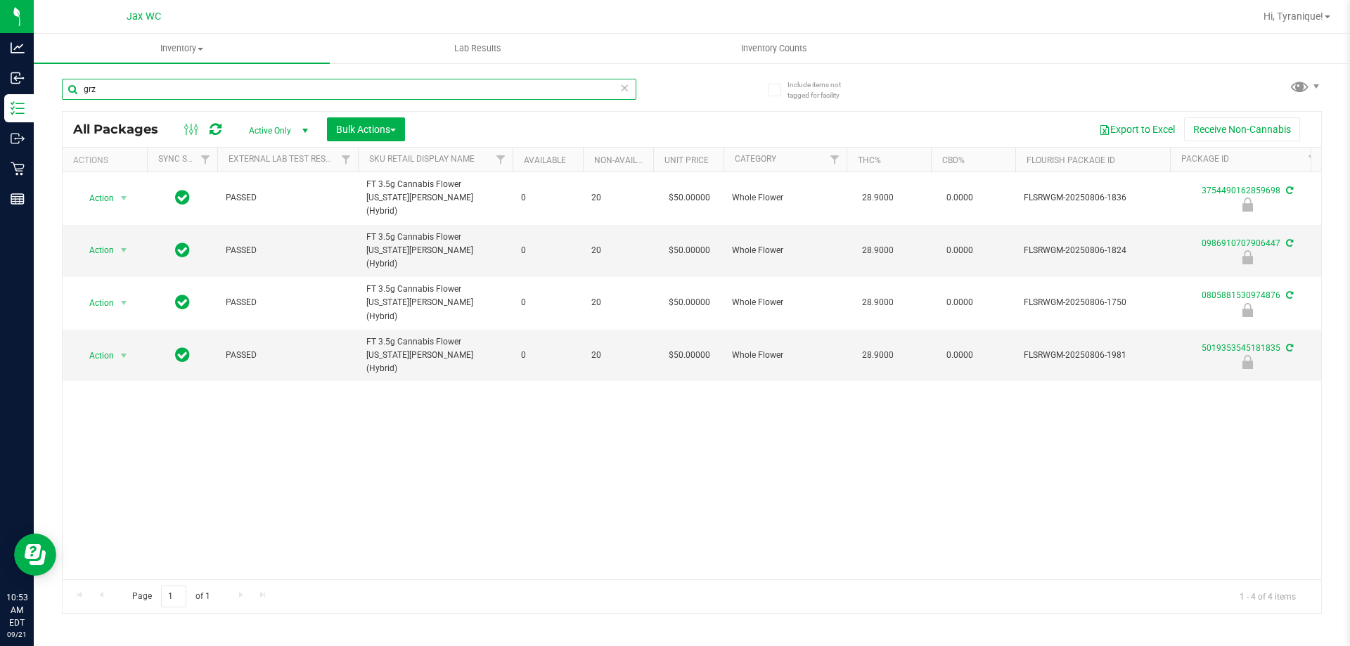
click at [399, 91] on input "grz" at bounding box center [349, 89] width 574 height 21
click at [400, 91] on input "grz" at bounding box center [349, 89] width 574 height 21
type input "5019353545181835"
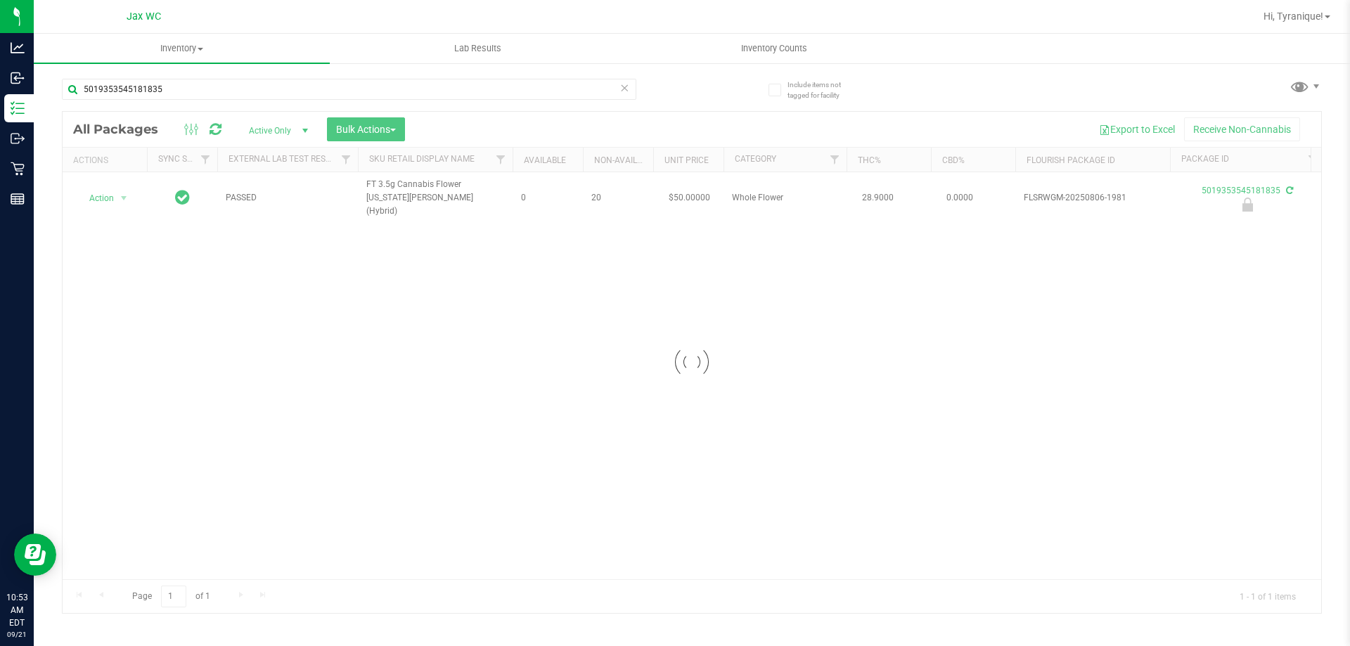
click at [110, 189] on div at bounding box center [692, 362] width 1259 height 501
click at [110, 195] on div "Action Action Edit attributes Global inventory Locate package Package audit log…" at bounding box center [104, 198] width 67 height 20
click at [110, 195] on span "Action" at bounding box center [96, 198] width 38 height 20
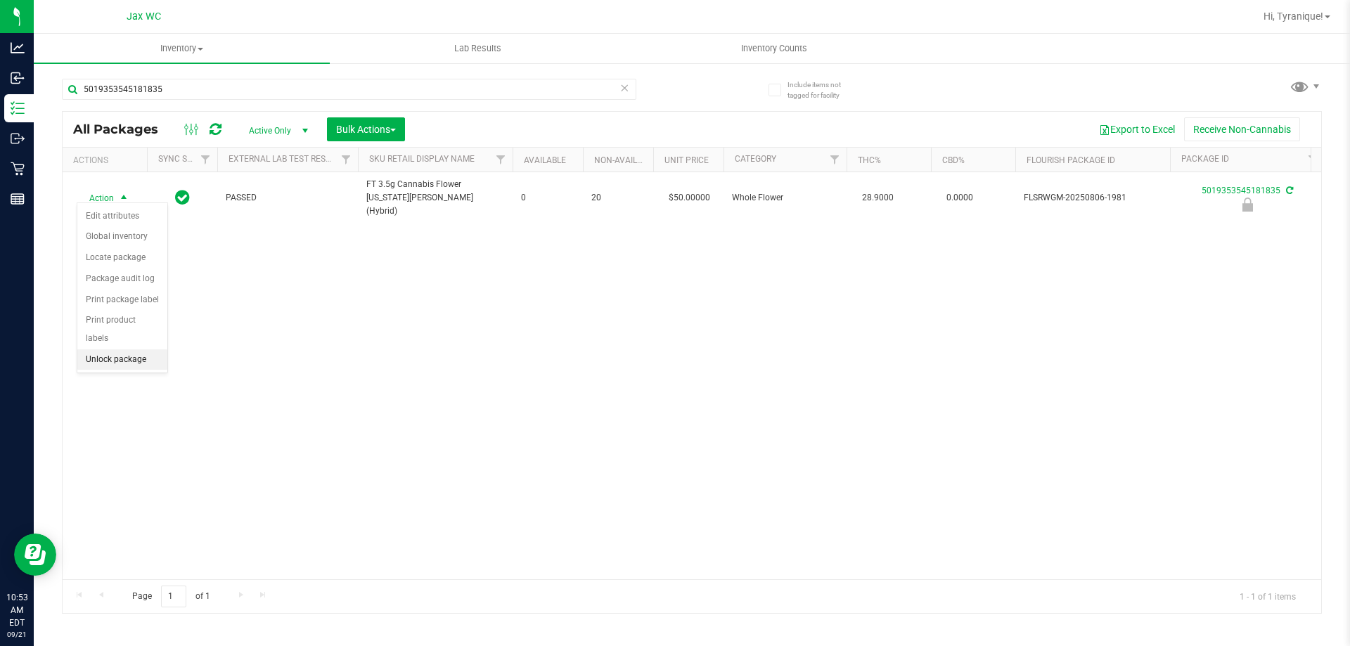
click at [138, 349] on li "Unlock package" at bounding box center [122, 359] width 90 height 21
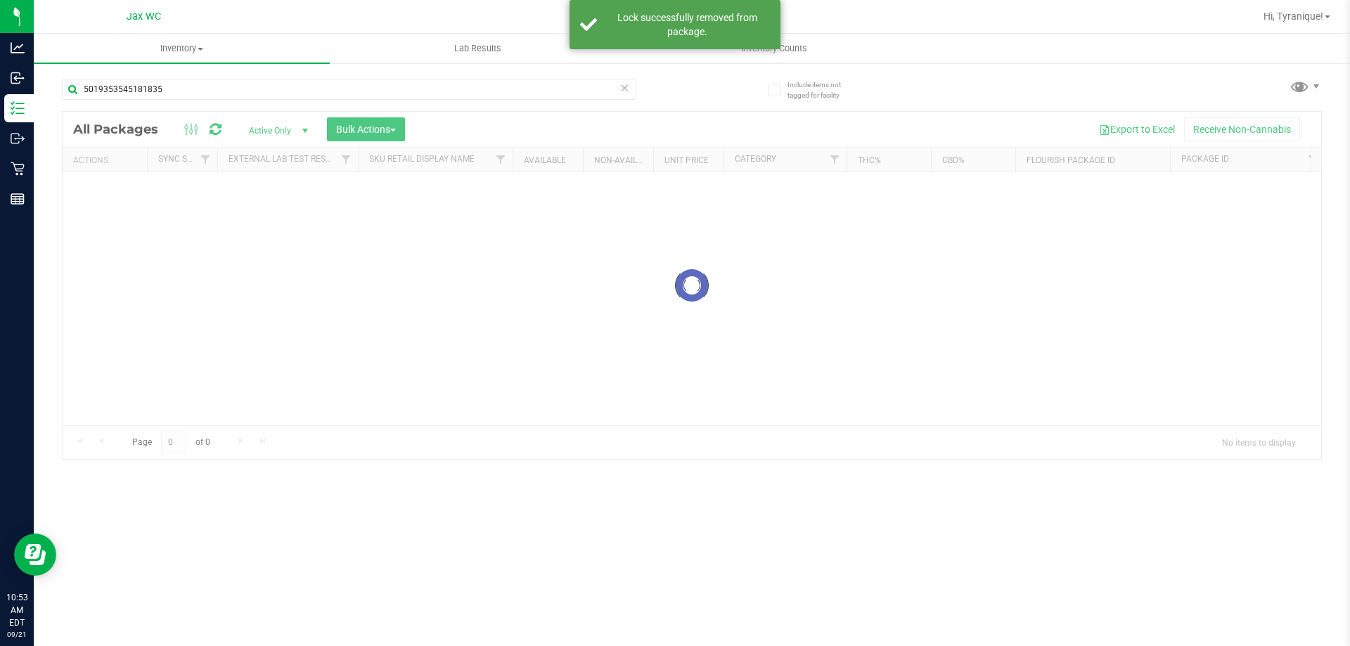
click at [95, 204] on div at bounding box center [692, 285] width 1259 height 347
click at [105, 188] on div at bounding box center [692, 285] width 1259 height 347
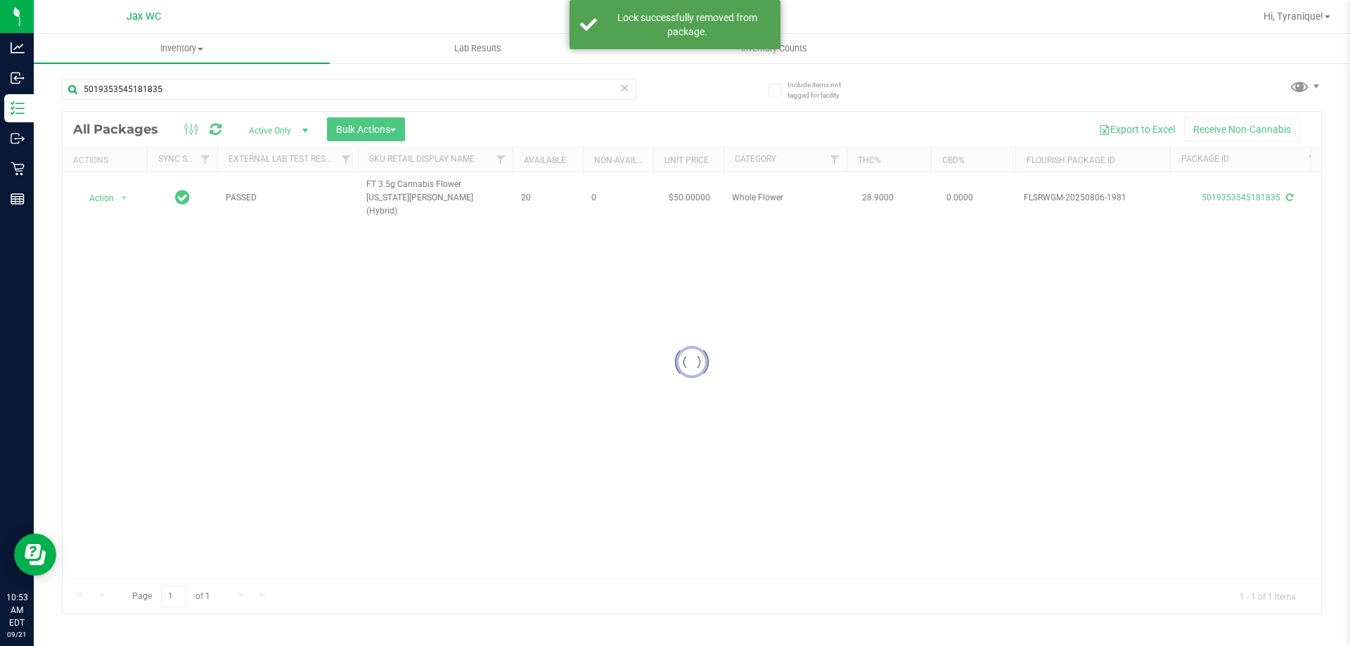
click at [109, 191] on div at bounding box center [692, 362] width 1259 height 501
click at [105, 192] on div at bounding box center [692, 362] width 1259 height 501
click at [105, 192] on span "Action" at bounding box center [96, 198] width 38 height 20
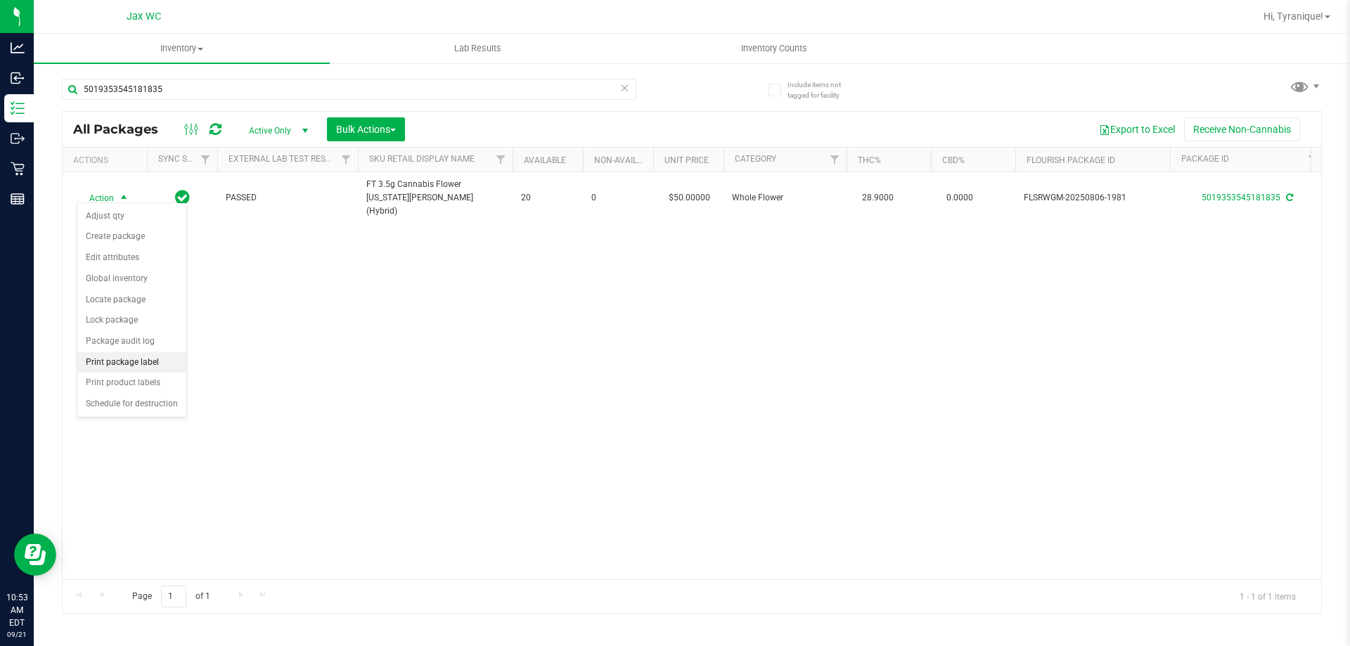
click at [139, 353] on li "Print package label" at bounding box center [131, 362] width 109 height 21
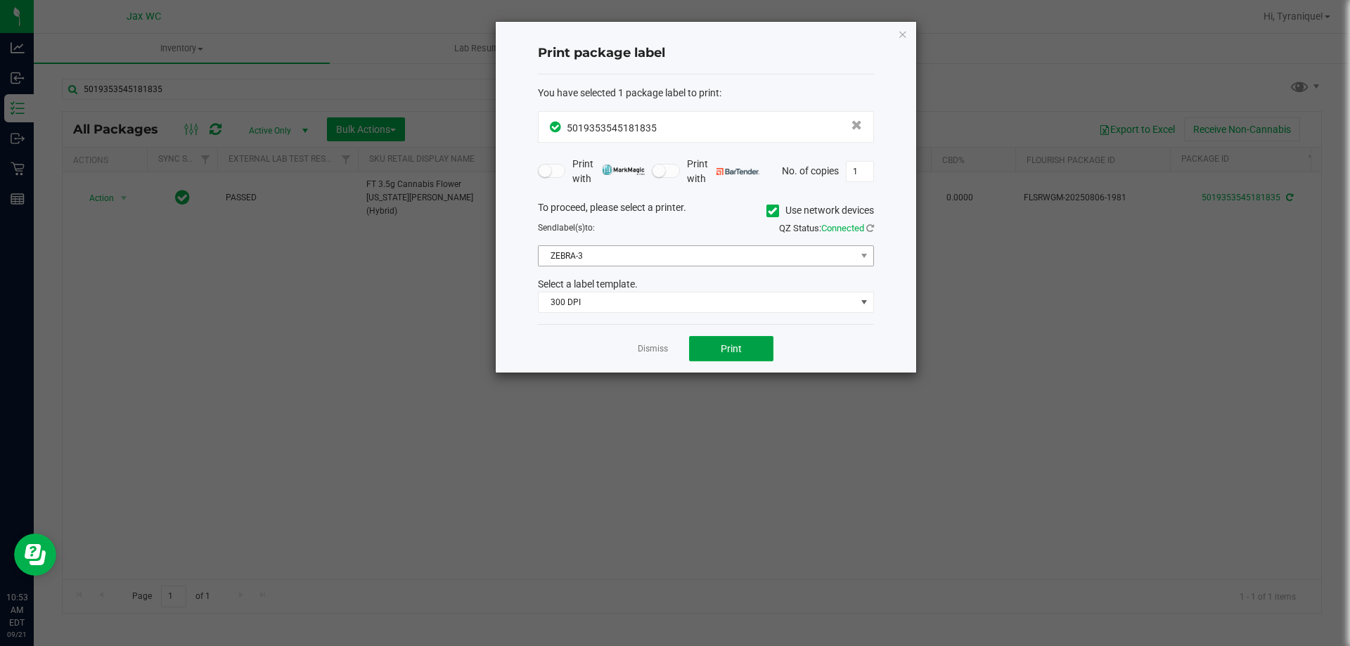
drag, startPoint x: 702, startPoint y: 349, endPoint x: 686, endPoint y: 262, distance: 88.1
click at [689, 269] on div "Print package label You have selected 1 package label to print : 50193535451818…" at bounding box center [706, 197] width 420 height 351
click at [683, 259] on span "ZEBRA-3" at bounding box center [697, 256] width 317 height 20
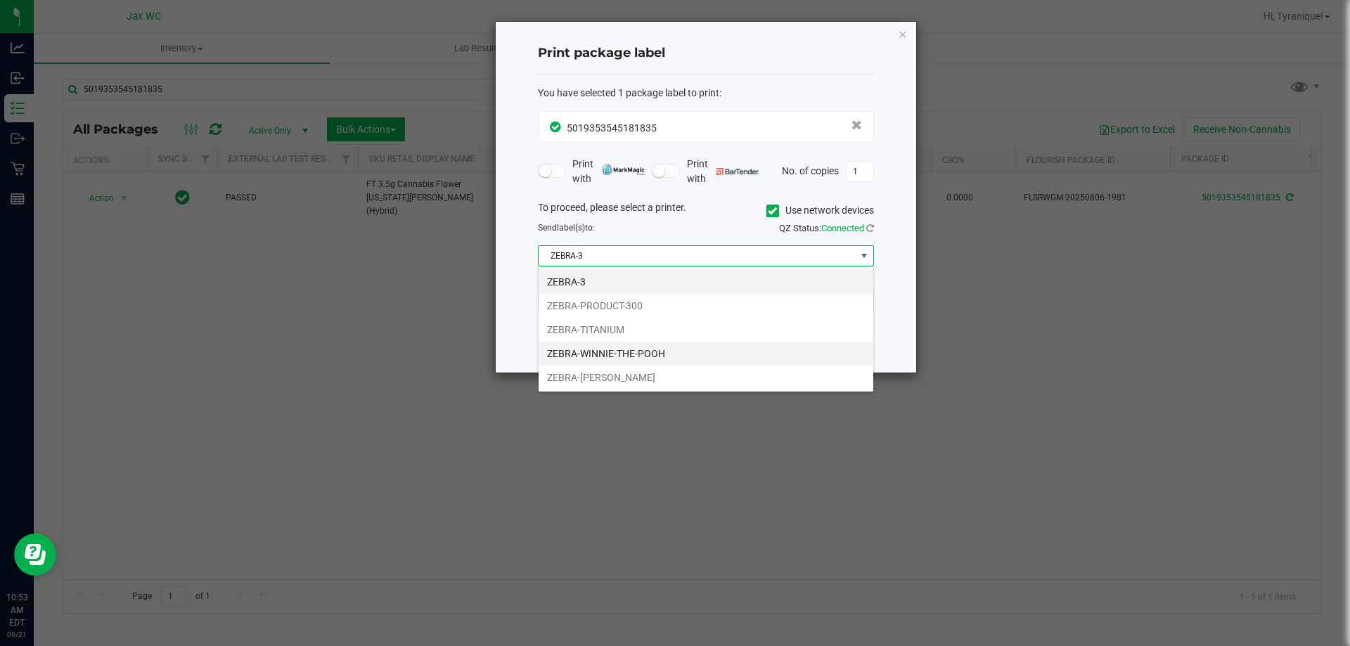
scroll to position [21, 336]
click at [628, 375] on li "ZEBRA-YOHANNA-LOGAN" at bounding box center [706, 378] width 335 height 24
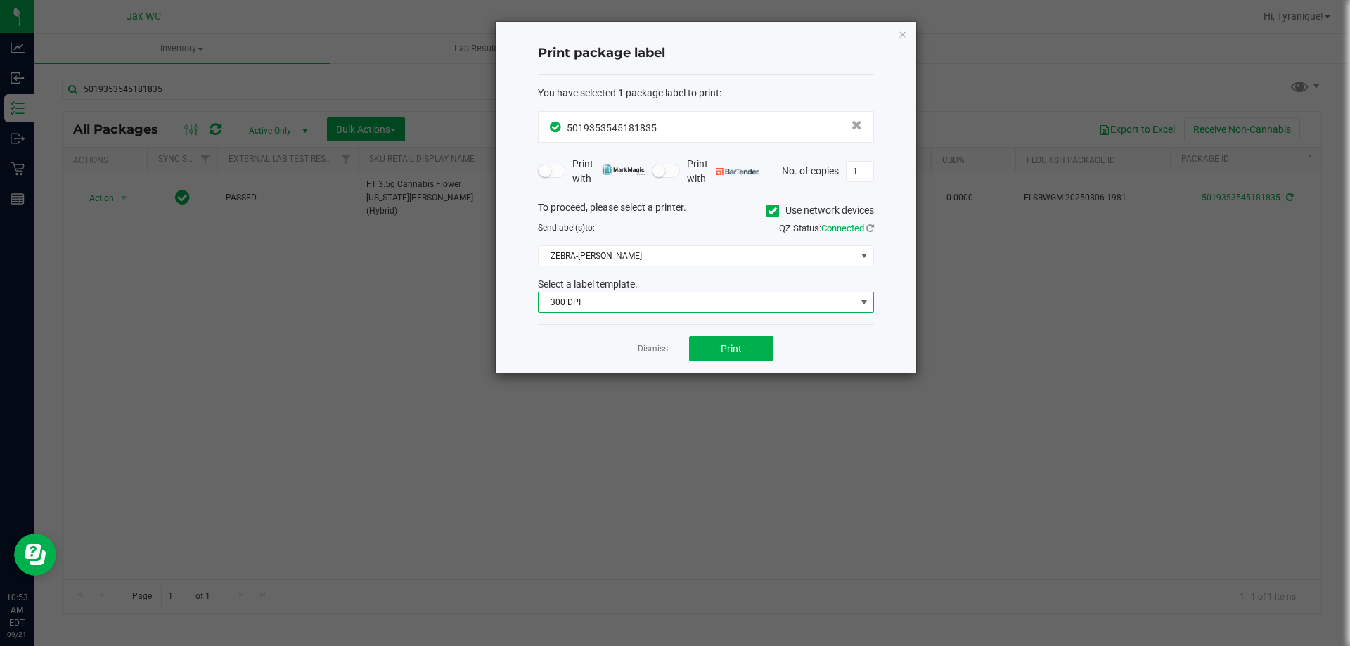
click at [621, 303] on span "300 DPI" at bounding box center [697, 302] width 317 height 20
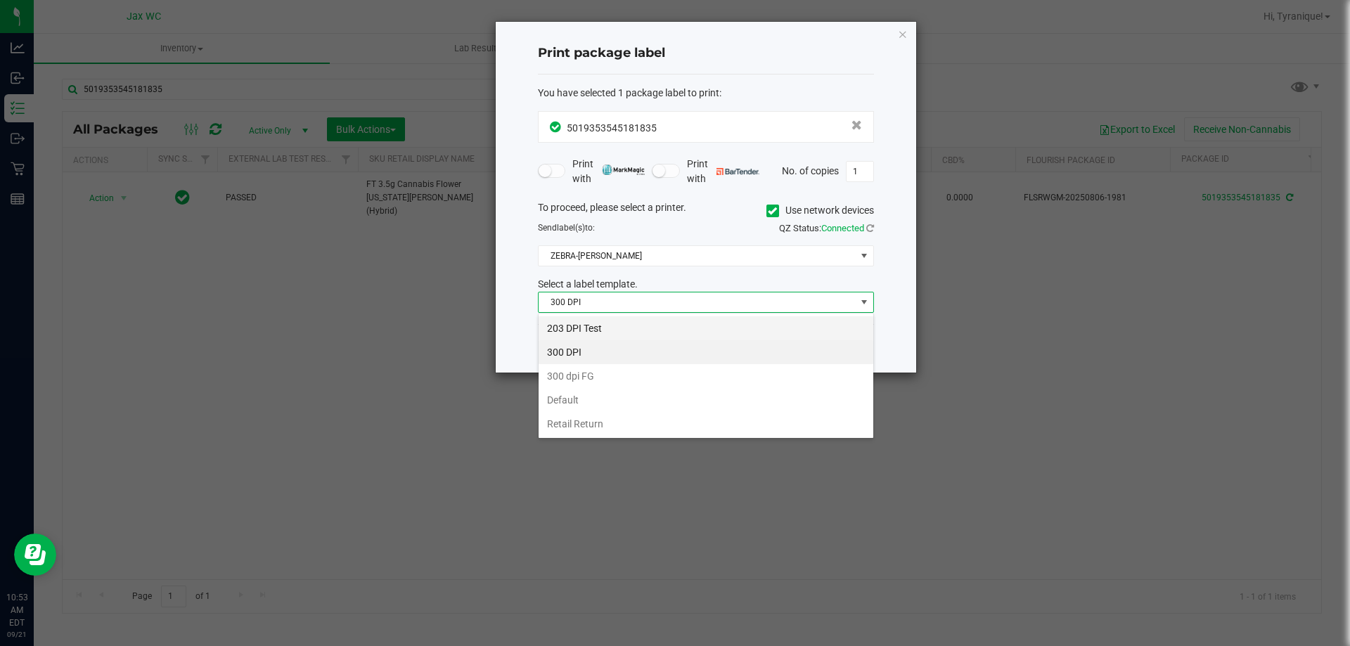
click at [615, 329] on li "203 DPI Test" at bounding box center [706, 328] width 335 height 24
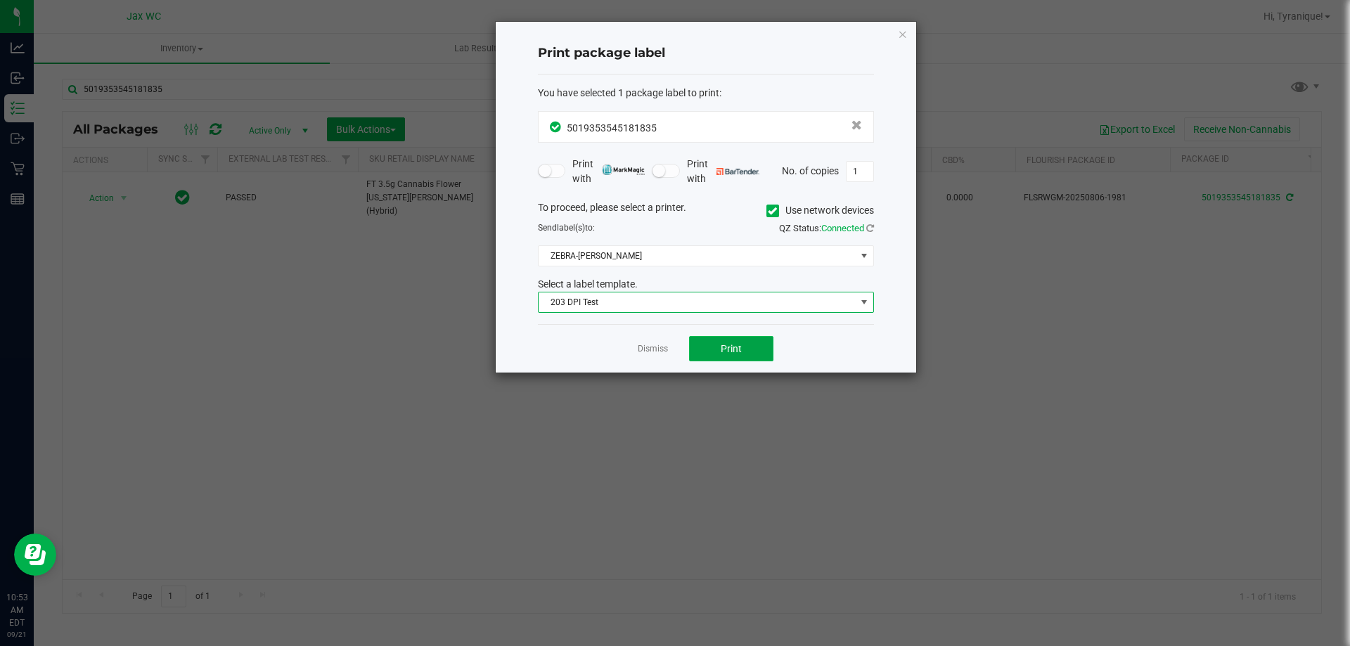
click at [720, 361] on button "Print" at bounding box center [731, 348] width 84 height 25
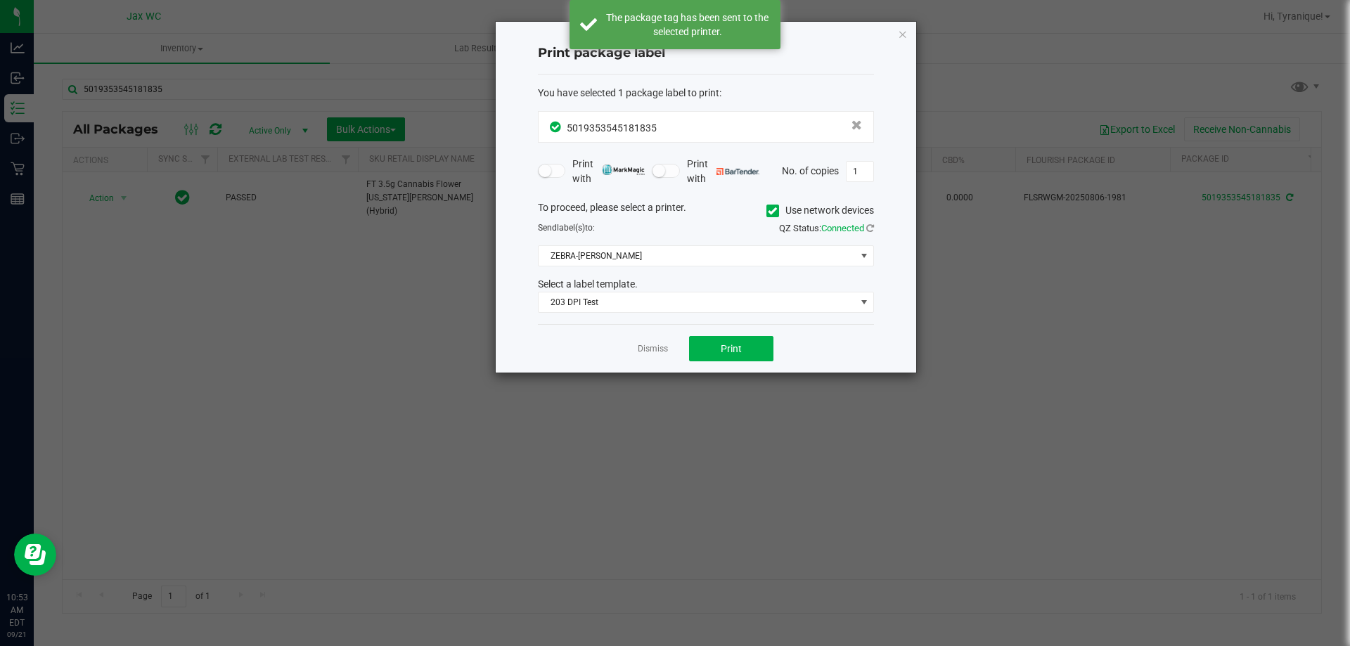
drag, startPoint x: 662, startPoint y: 350, endPoint x: 671, endPoint y: 334, distance: 18.2
click at [662, 349] on link "Dismiss" at bounding box center [653, 349] width 30 height 12
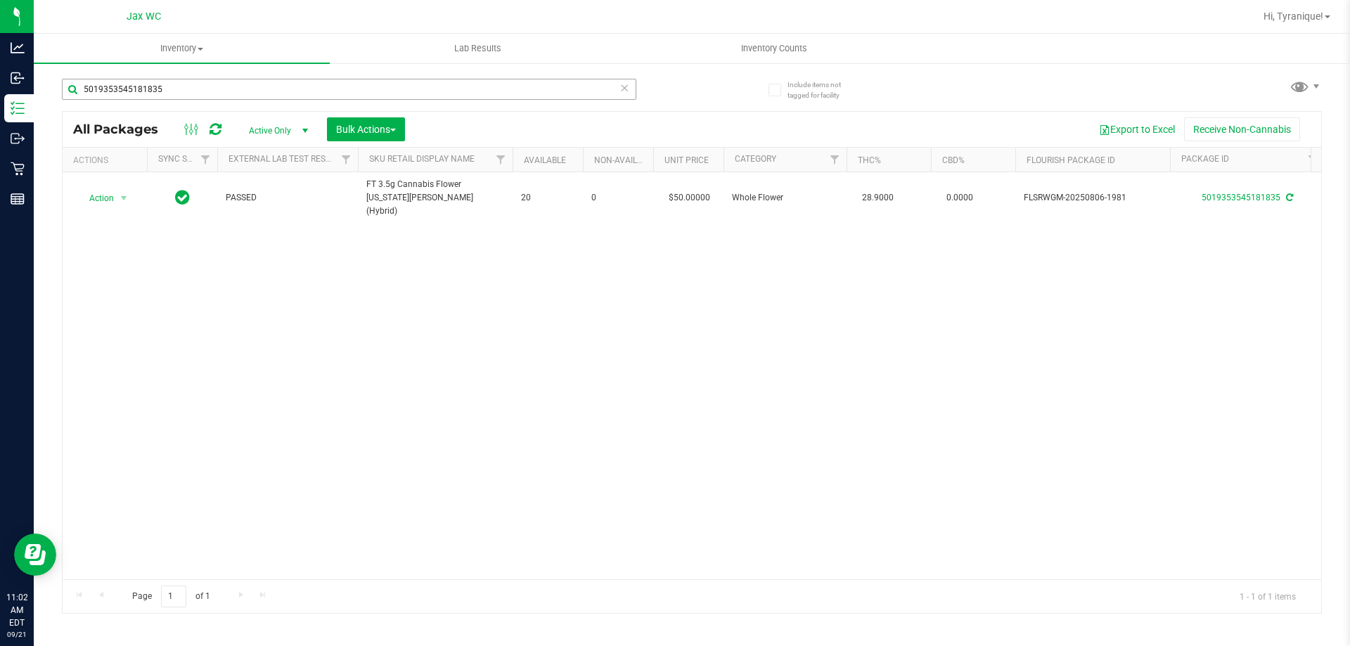
click at [351, 97] on div "5019353545181835" at bounding box center [349, 95] width 574 height 32
click at [343, 85] on input "5019353545181835" at bounding box center [349, 89] width 574 height 21
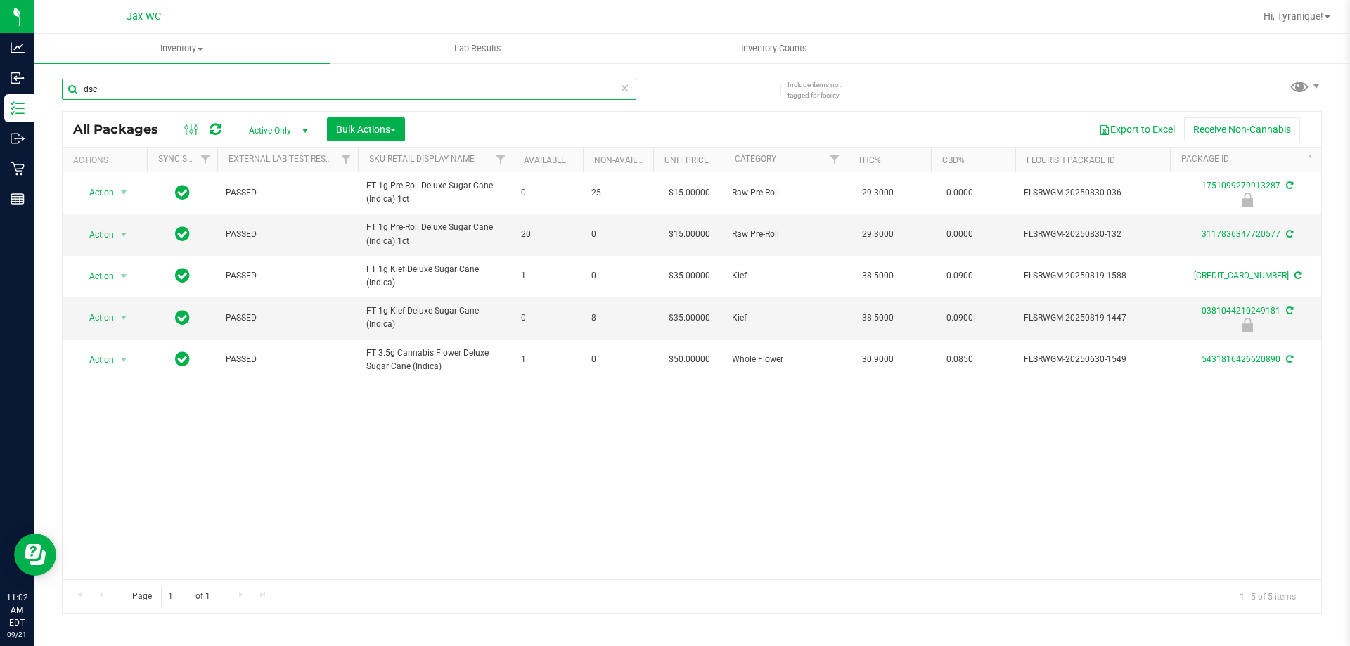
click at [362, 90] on input "dsc" at bounding box center [349, 89] width 574 height 21
type input "0381044210249181"
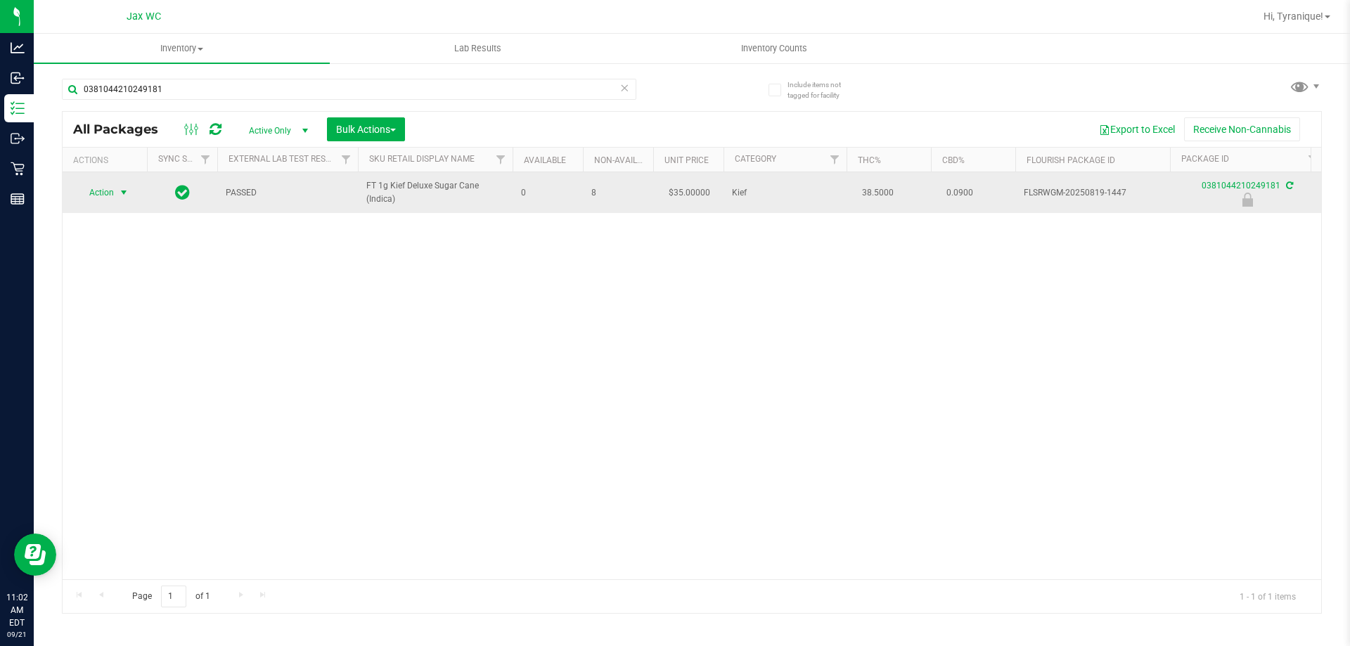
click at [108, 194] on span "Action" at bounding box center [96, 193] width 38 height 20
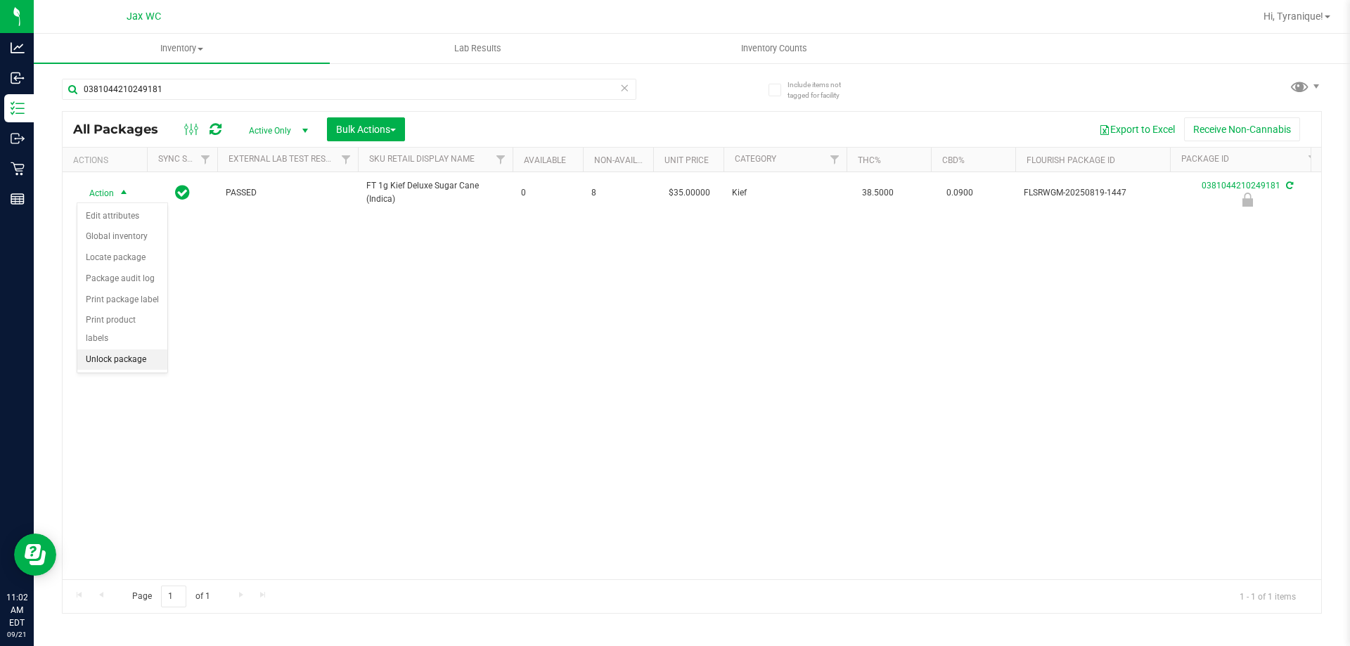
click at [155, 349] on li "Unlock package" at bounding box center [122, 359] width 90 height 21
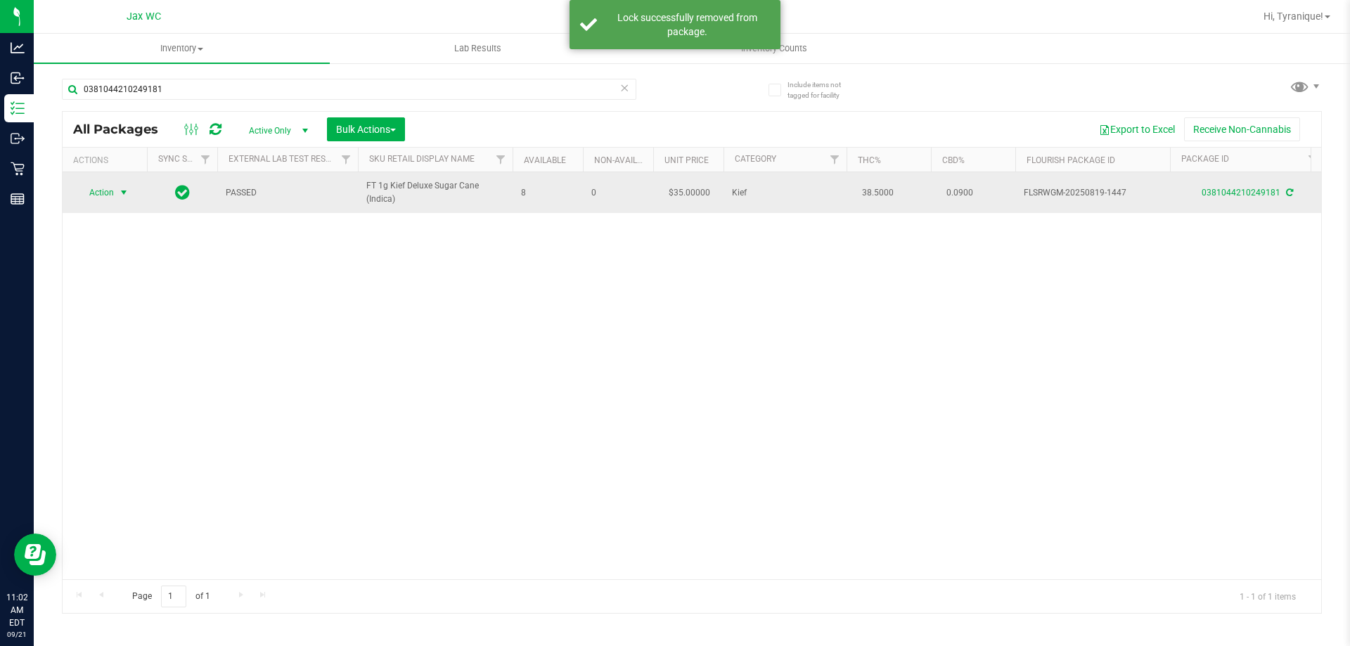
click at [111, 193] on span "Action" at bounding box center [96, 193] width 38 height 20
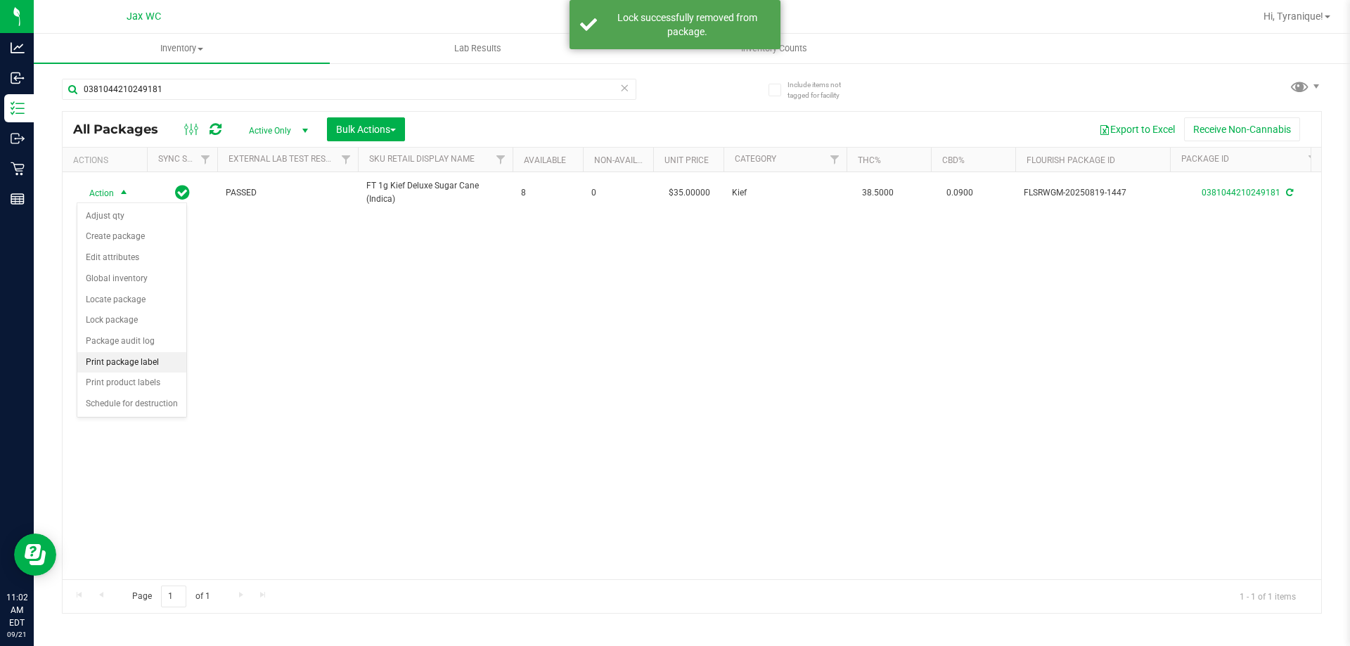
click at [146, 366] on li "Print package label" at bounding box center [131, 362] width 109 height 21
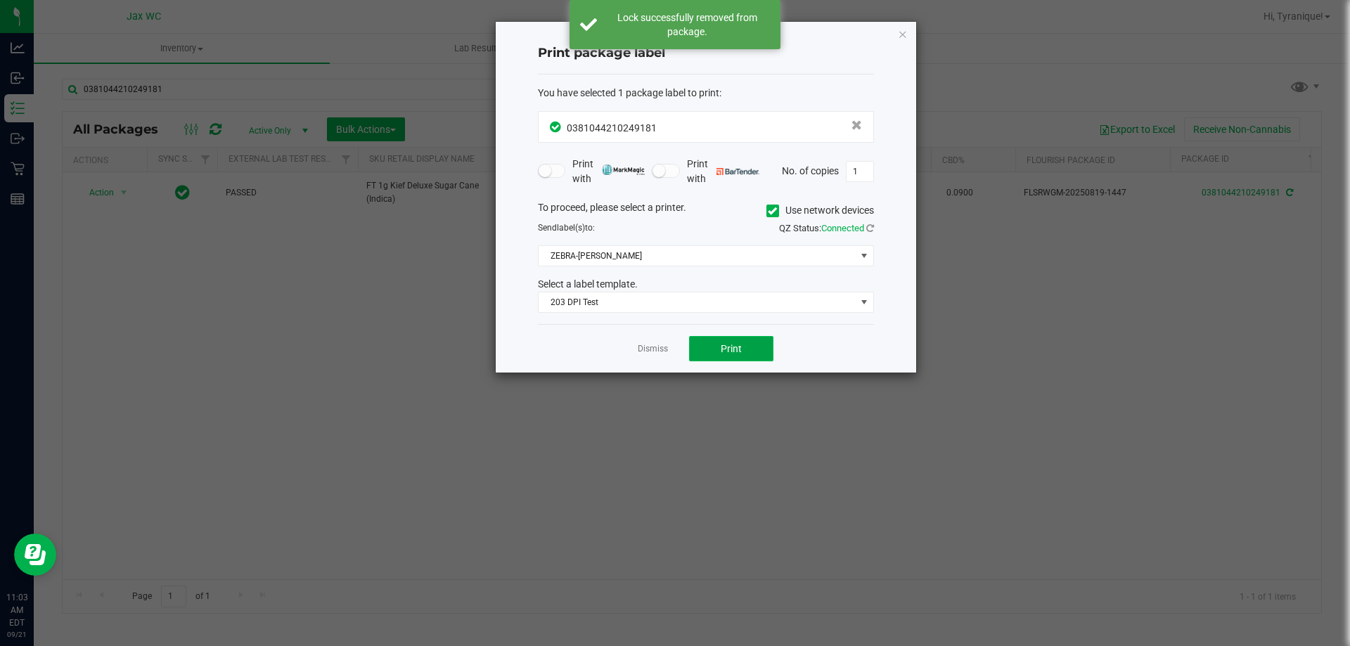
click at [727, 354] on span "Print" at bounding box center [731, 348] width 21 height 11
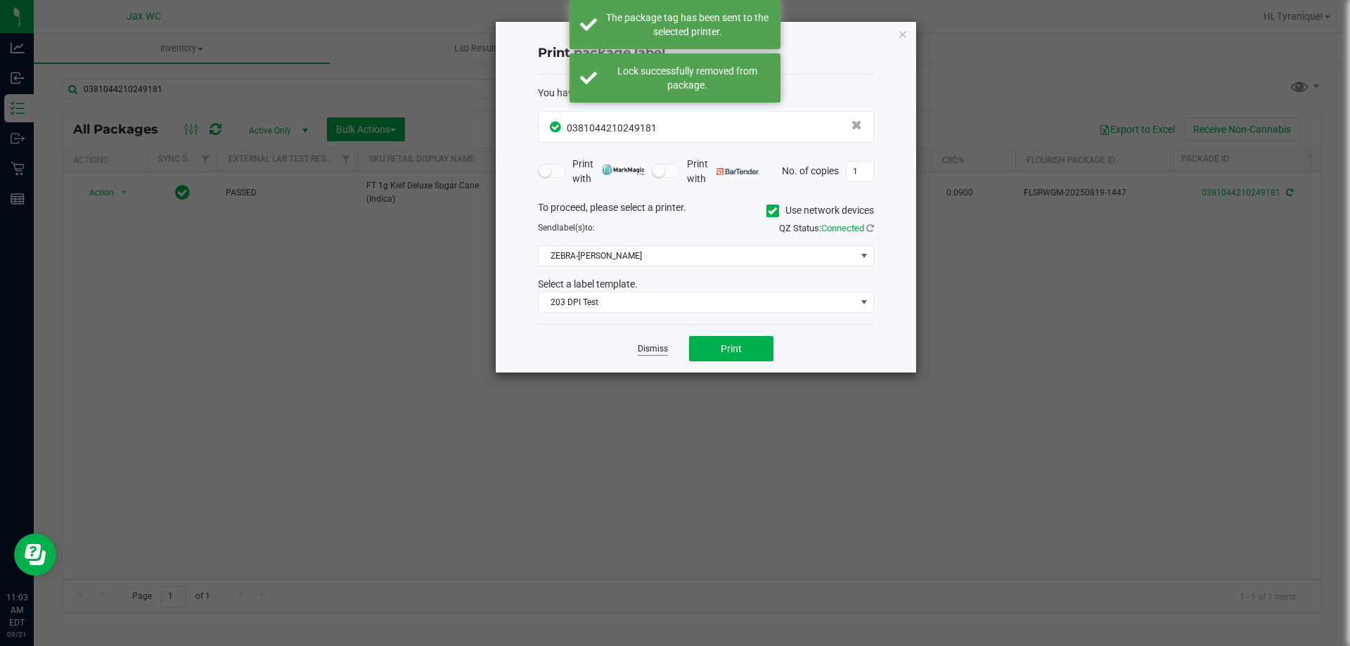
click at [653, 350] on link "Dismiss" at bounding box center [653, 349] width 30 height 12
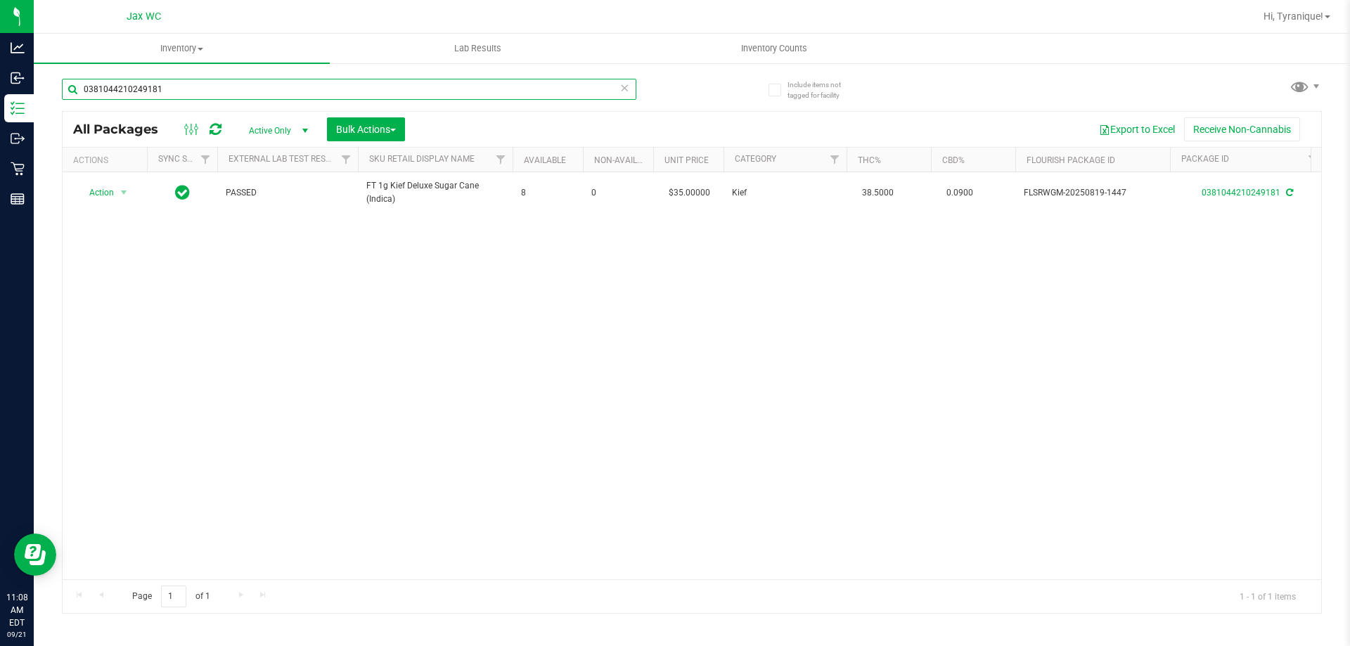
click at [343, 87] on input "0381044210249181" at bounding box center [349, 89] width 574 height 21
click at [392, 85] on input "0381044210249181" at bounding box center [349, 89] width 574 height 21
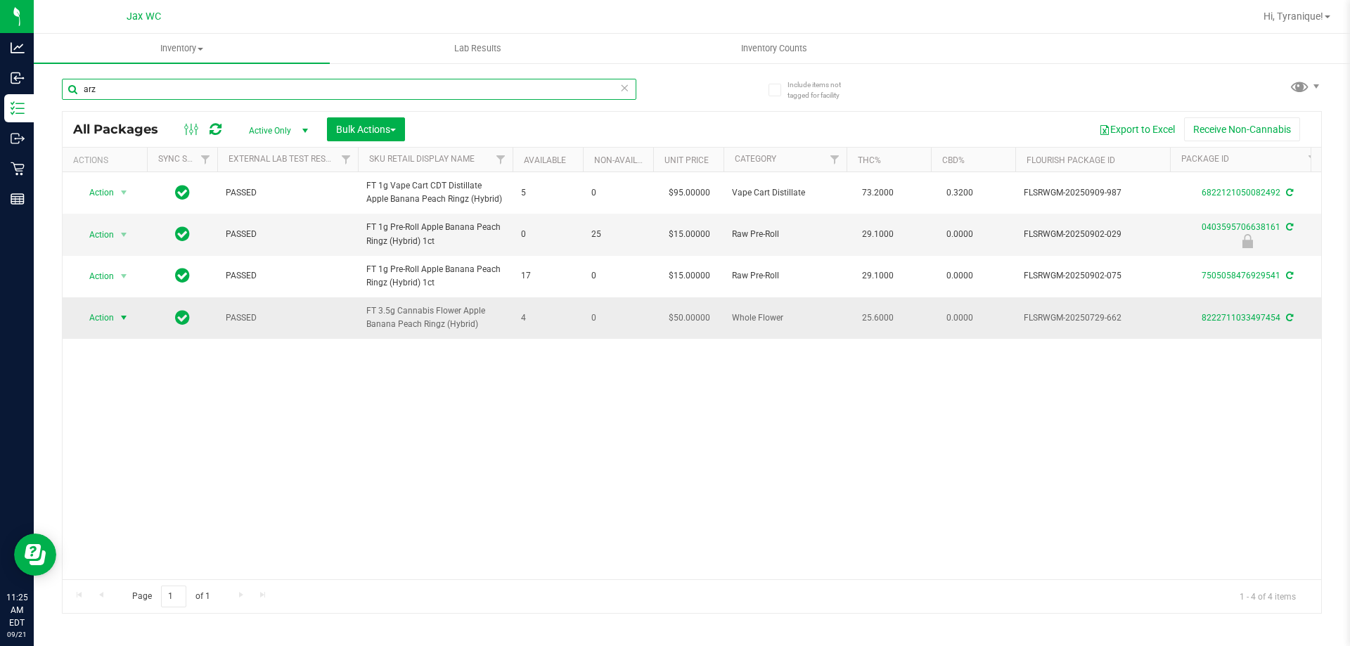
type input "arz"
click at [97, 321] on span "Action" at bounding box center [96, 318] width 38 height 20
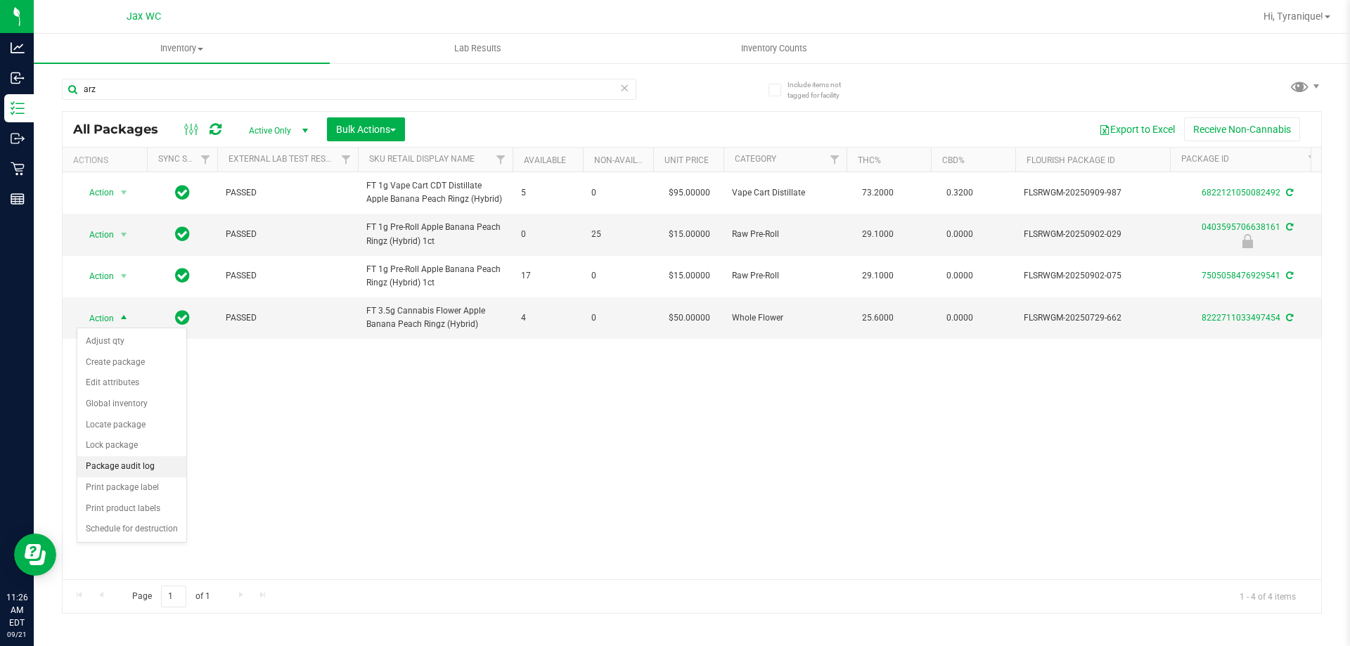
click at [137, 463] on li "Package audit log" at bounding box center [131, 466] width 109 height 21
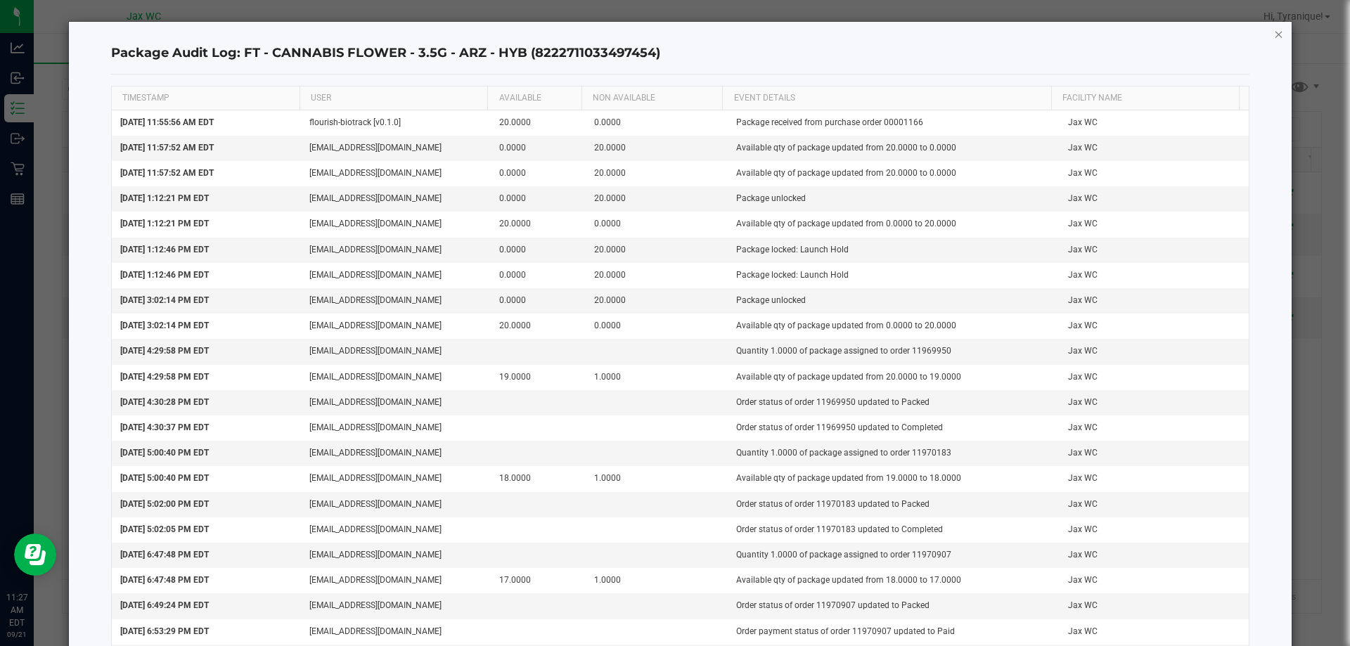
click at [1274, 26] on icon "button" at bounding box center [1279, 33] width 10 height 17
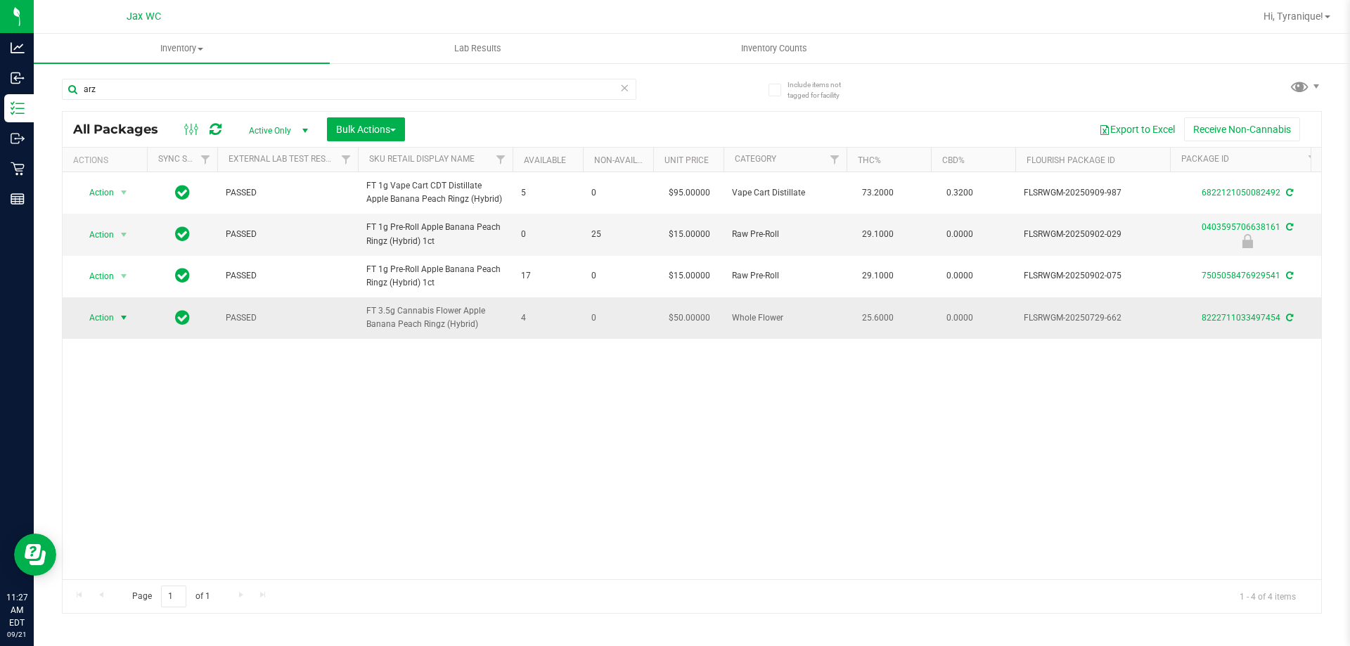
click at [128, 314] on span "select" at bounding box center [123, 317] width 11 height 11
click at [127, 336] on li "Adjust qty" at bounding box center [131, 341] width 109 height 21
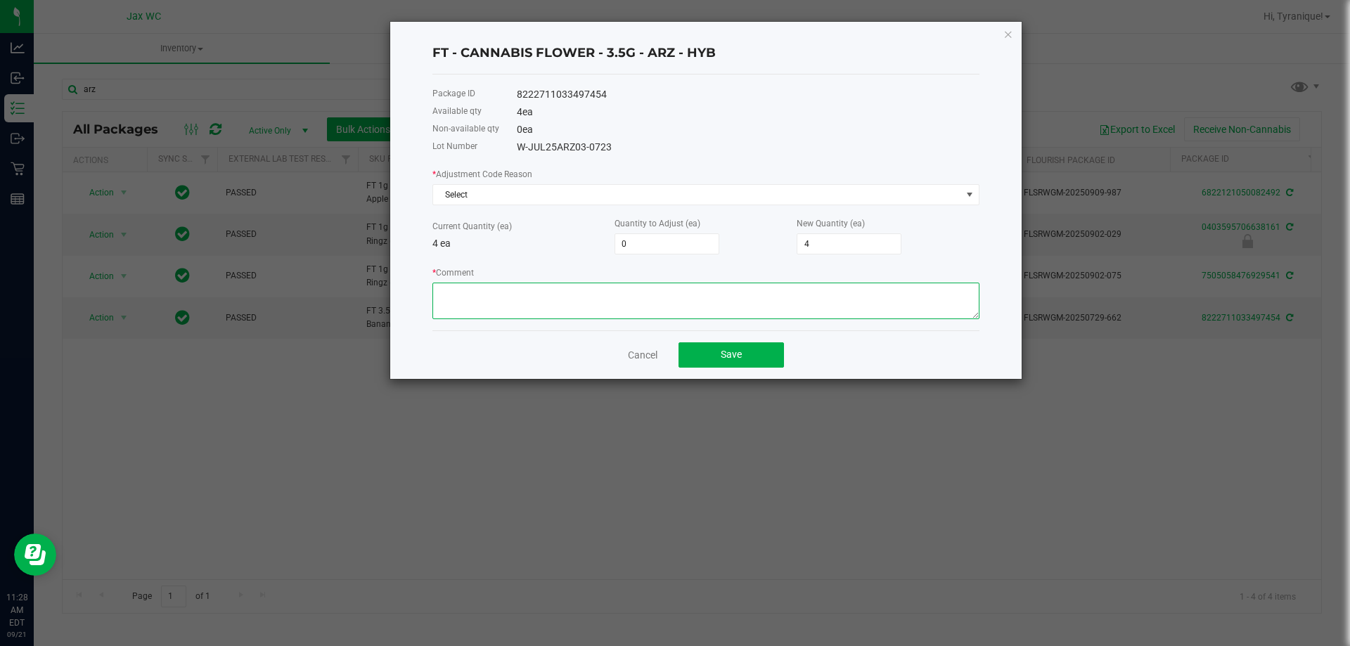
click at [854, 285] on textarea "* Comment" at bounding box center [705, 301] width 547 height 37
paste textarea "Possible error with Flourish/Biotrack. Product was possibly over-allocated or m…"
type textarea "Possible error with Flourish/Biotrack. Product was possibly over-allocated or m…"
click at [677, 236] on input "0" at bounding box center [666, 244] width 103 height 20
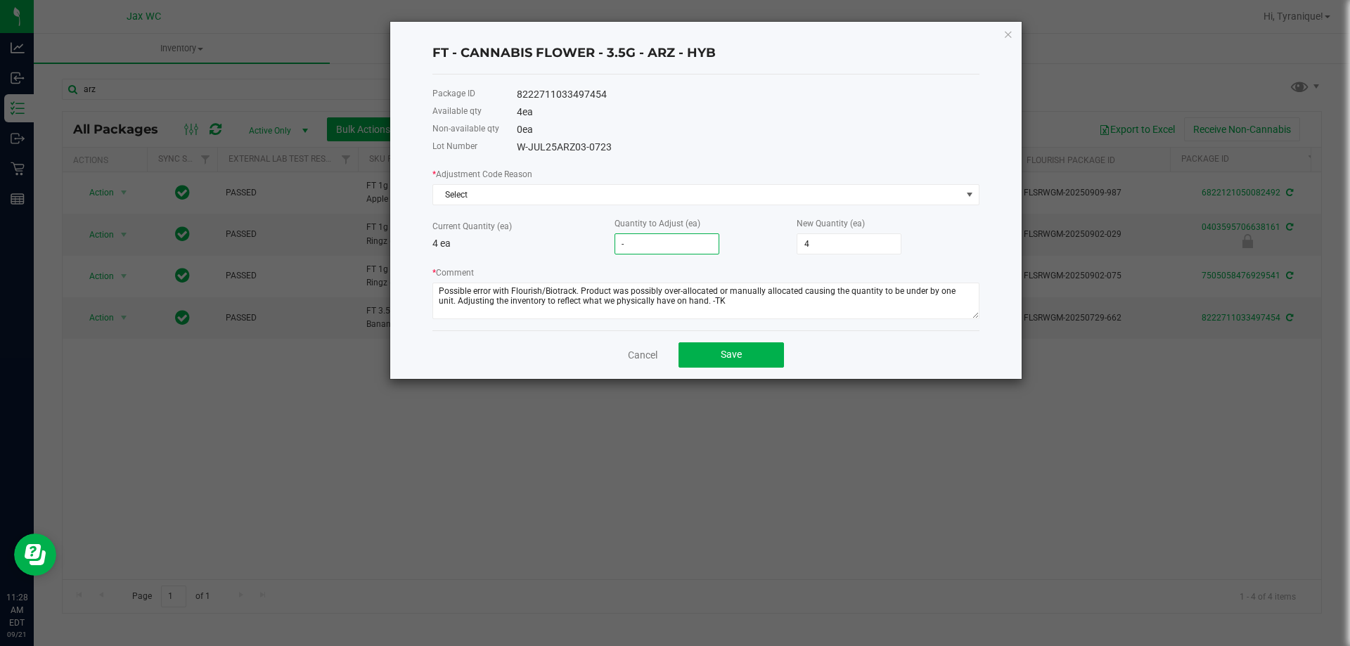
type input "-1"
type input "3"
type input "-1"
click at [723, 245] on div "Quantity to Adjust (ea) -1" at bounding box center [706, 235] width 182 height 39
click at [730, 359] on span "Save" at bounding box center [731, 354] width 21 height 11
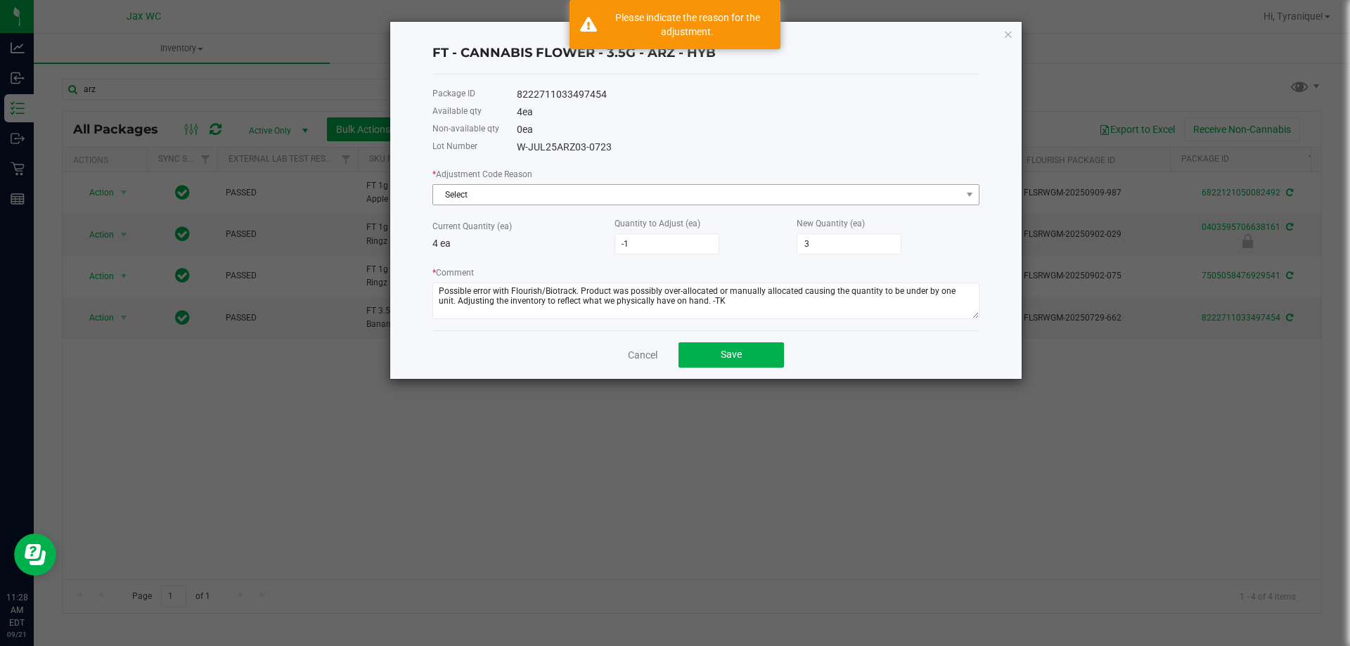
drag, startPoint x: 568, startPoint y: 208, endPoint x: 558, endPoint y: 193, distance: 17.7
click at [568, 207] on div "* Adjustment Code Reason Select Current Quantity (ea) 4 ea Quantity to Adjust (…" at bounding box center [705, 243] width 547 height 153
click at [549, 188] on span "Select" at bounding box center [697, 195] width 528 height 20
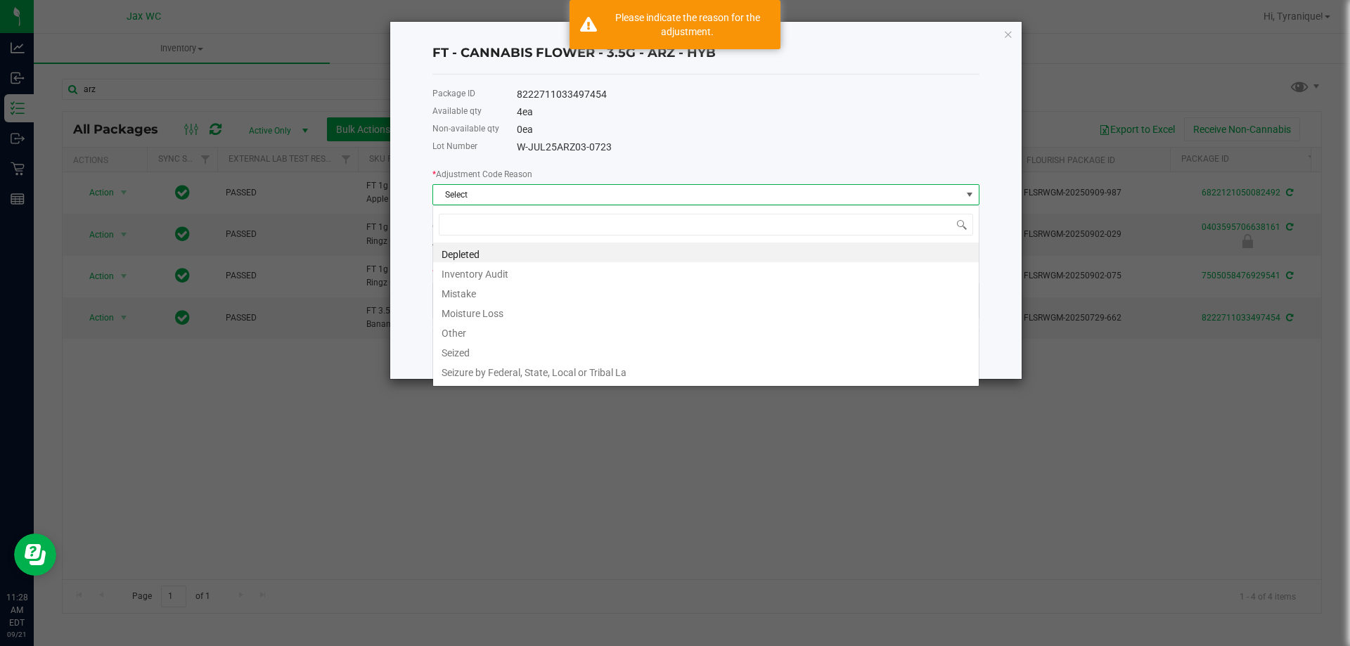
scroll to position [21, 547]
click at [480, 292] on li "Mistake" at bounding box center [706, 292] width 546 height 20
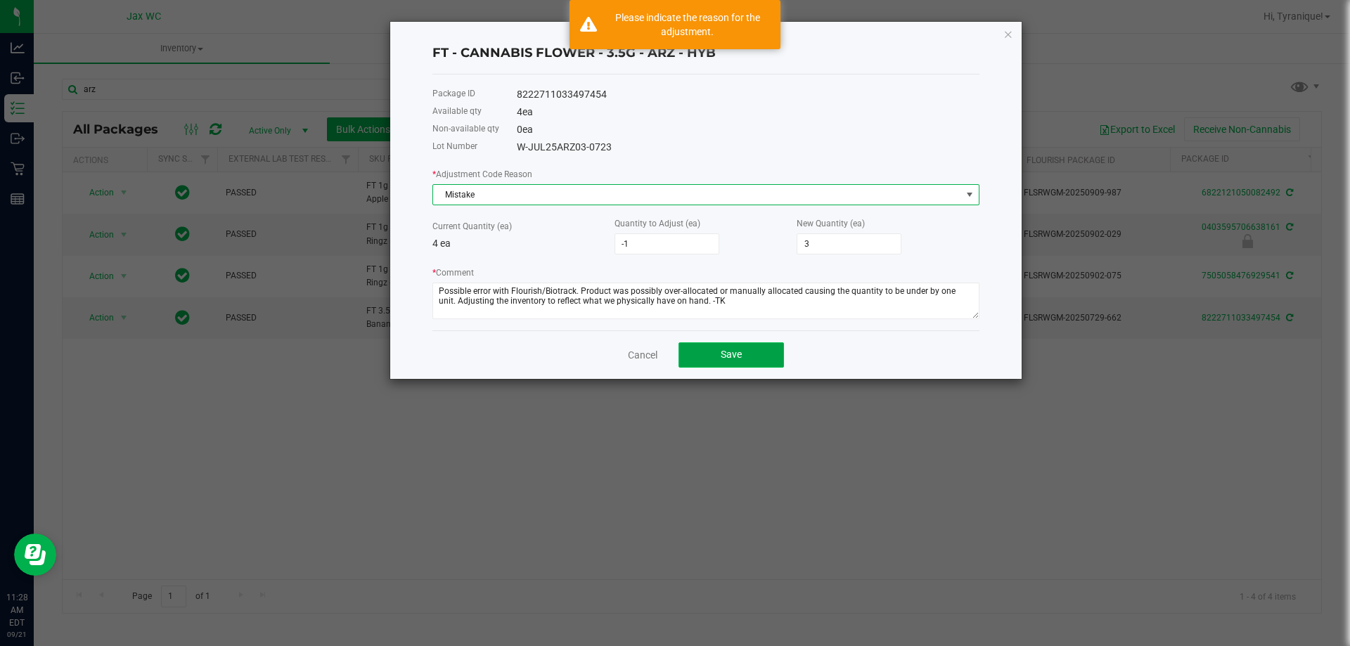
click at [746, 361] on button "Save" at bounding box center [730, 354] width 105 height 25
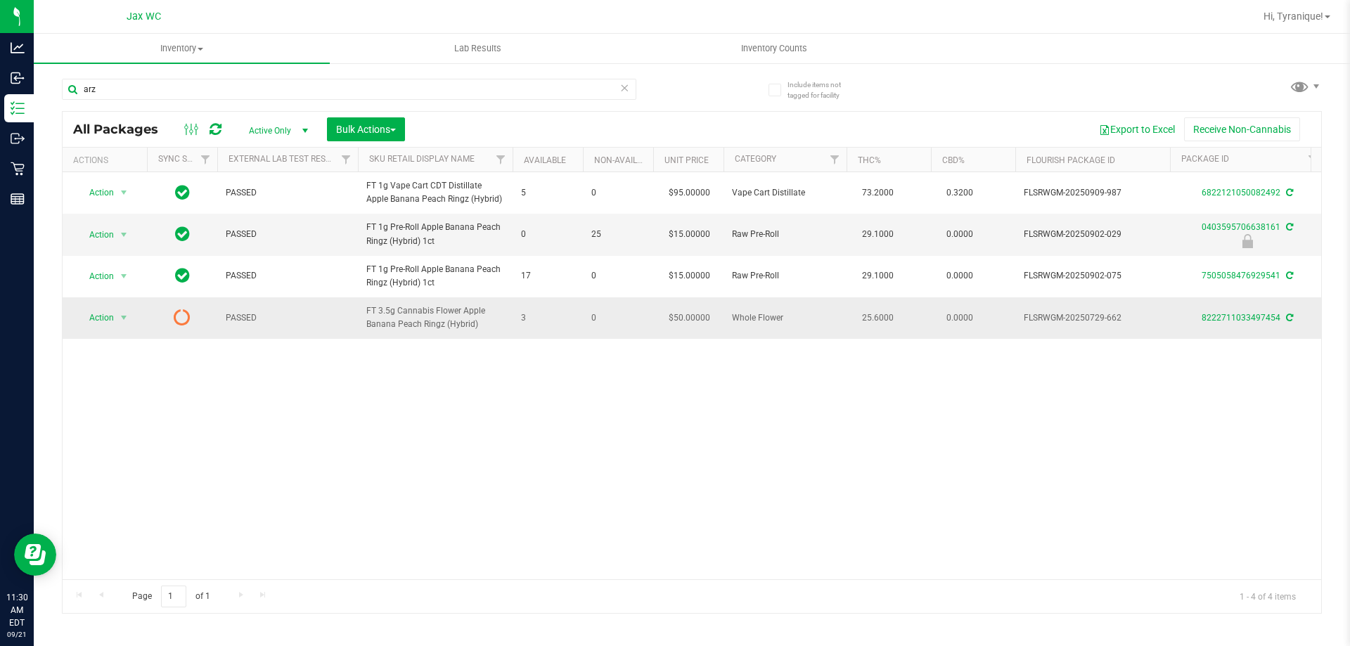
click at [177, 319] on icon at bounding box center [182, 317] width 17 height 17
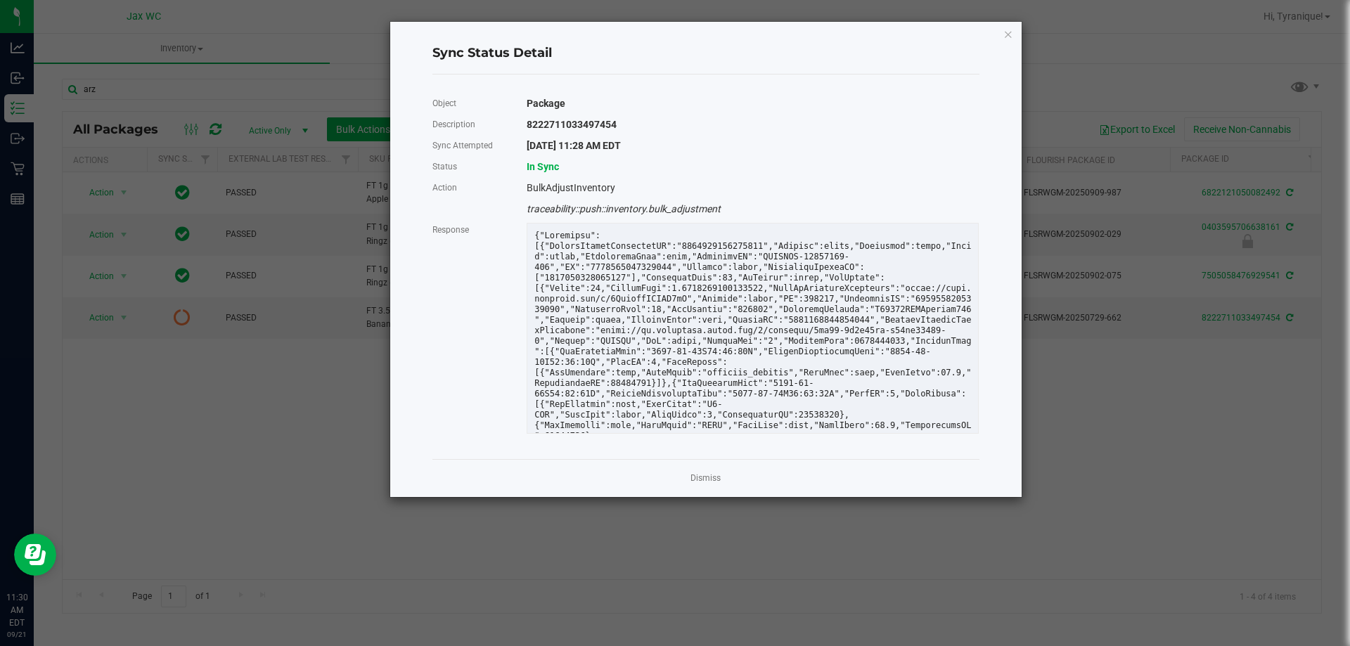
click at [700, 469] on div "Dismiss" at bounding box center [705, 478] width 547 height 38
click at [712, 475] on link "Dismiss" at bounding box center [705, 478] width 30 height 12
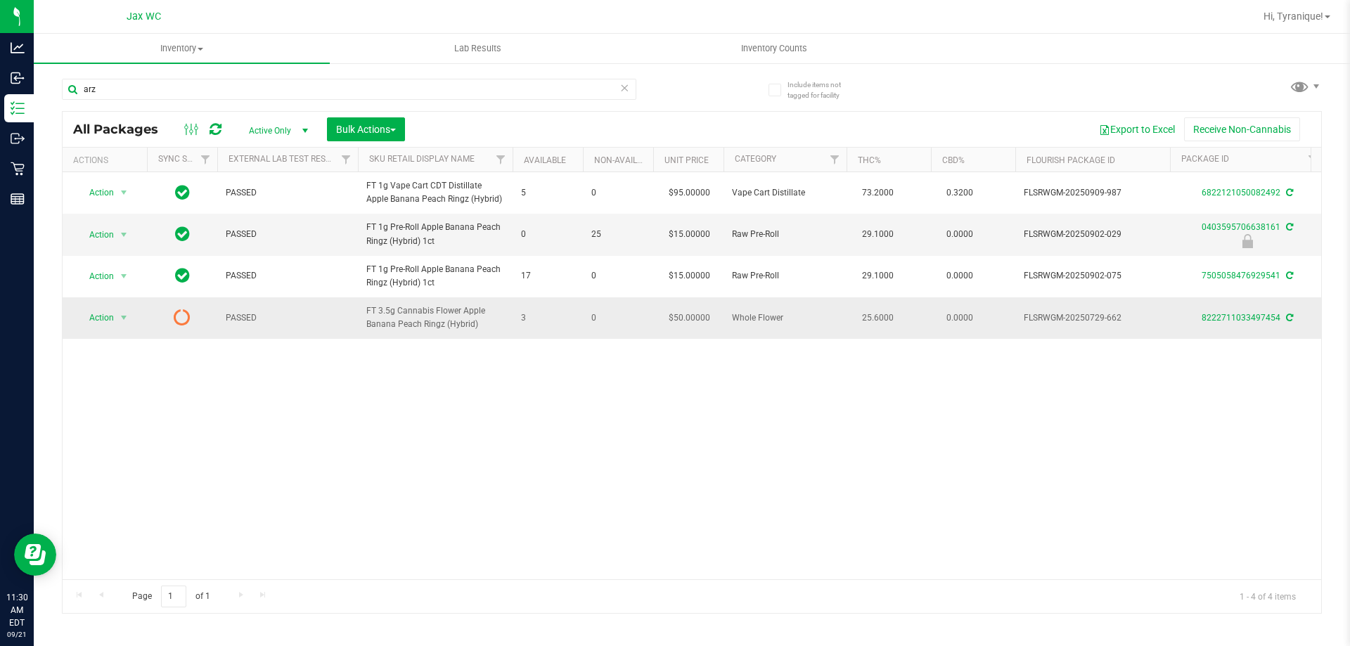
click at [1289, 315] on icon at bounding box center [1289, 318] width 7 height 8
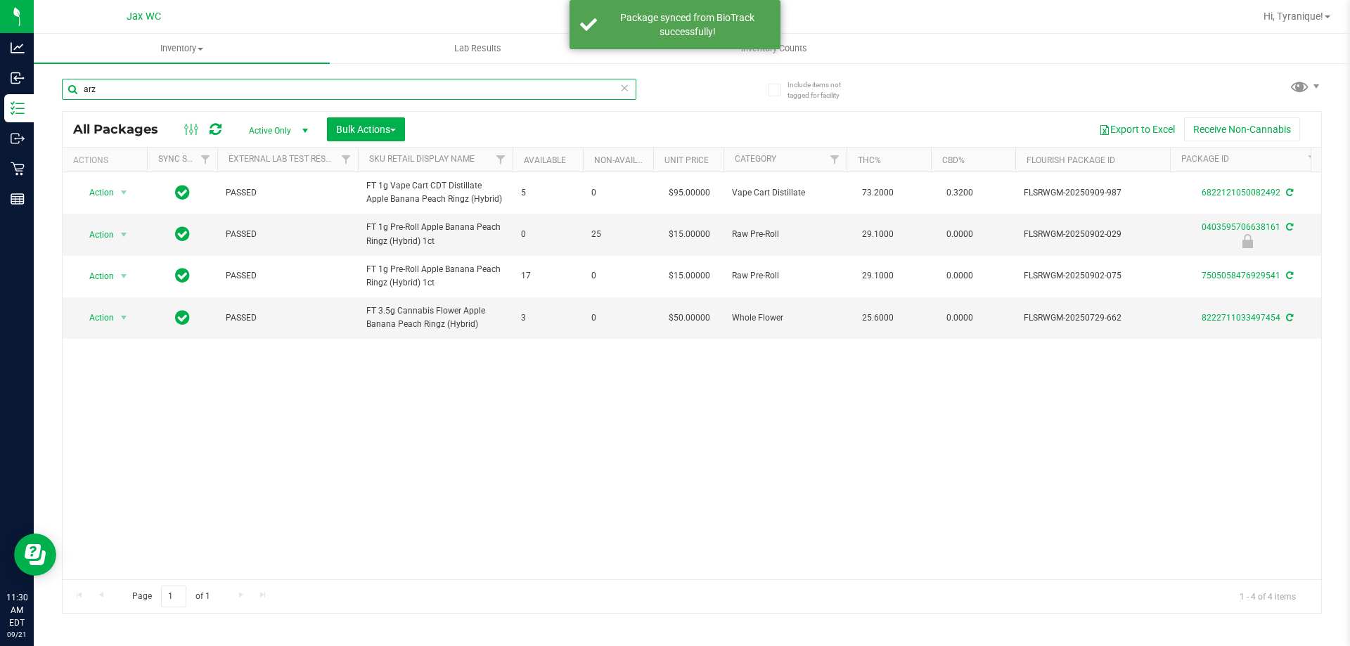
click at [631, 83] on input "arz" at bounding box center [349, 89] width 574 height 21
click at [623, 83] on icon at bounding box center [624, 87] width 10 height 17
